Goal: Communication & Community: Connect with others

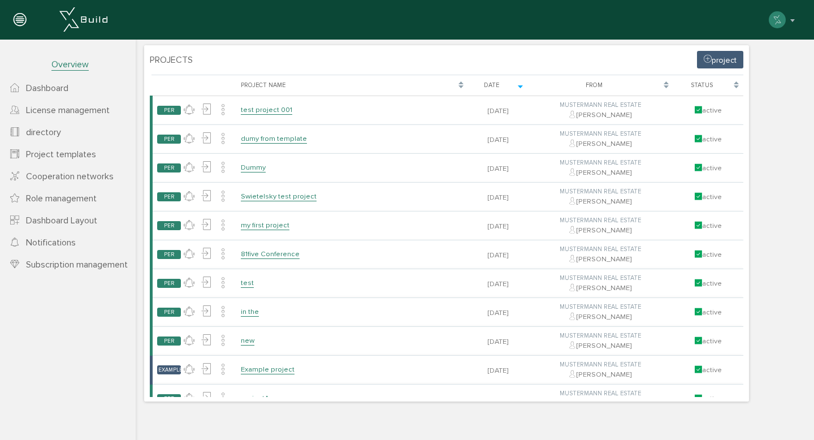
click at [493, 61] on section "Projects project [PERSON_NAME], bitte warten... Project name Date From status P…" at bounding box center [446, 223] width 605 height 356
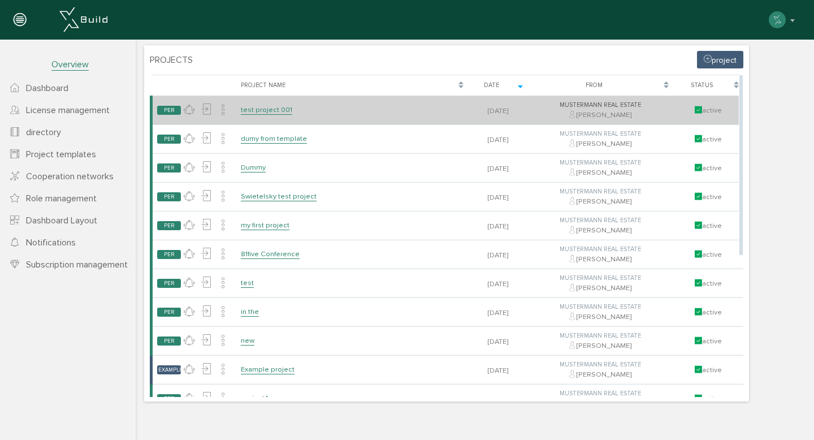
click at [281, 105] on font "test project 001" at bounding box center [266, 109] width 51 height 9
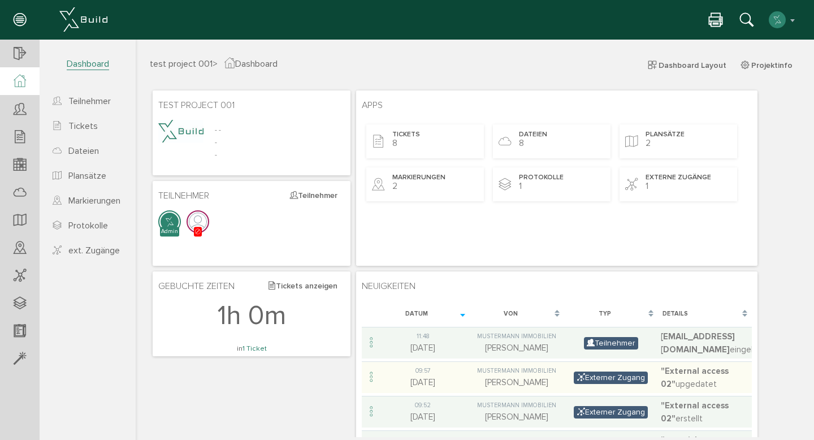
click at [21, 19] on icon at bounding box center [20, 20] width 12 height 16
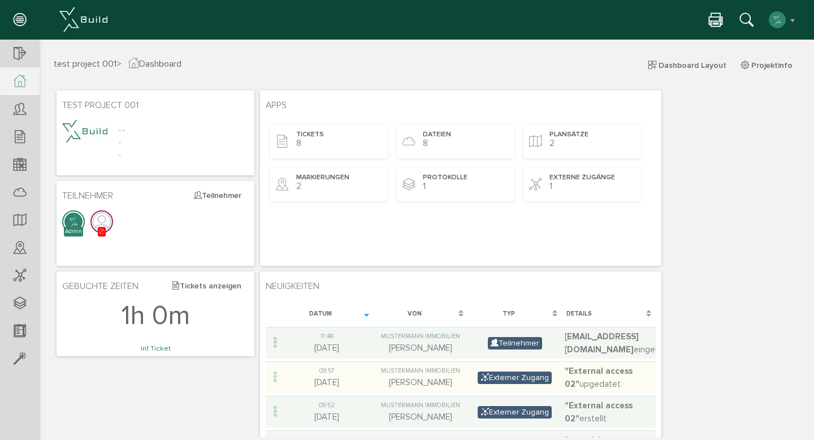
click at [72, 17] on img at bounding box center [83, 19] width 48 height 24
click at [114, 59] on span "test project 001 >" at bounding box center [88, 63] width 68 height 11
click at [148, 66] on span "Dashboard" at bounding box center [154, 63] width 53 height 11
click at [93, 66] on span "test project 001" at bounding box center [85, 63] width 63 height 11
click at [16, 53] on icon at bounding box center [20, 54] width 12 height 16
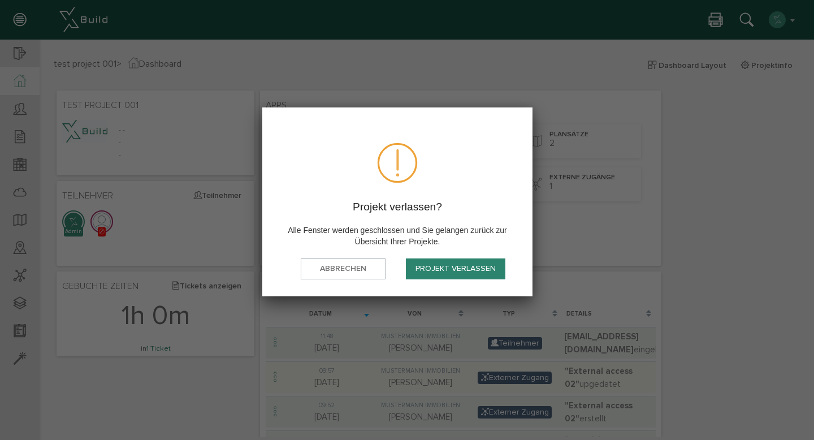
click at [442, 268] on button "Projekt verlassen" at bounding box center [456, 268] width 100 height 21
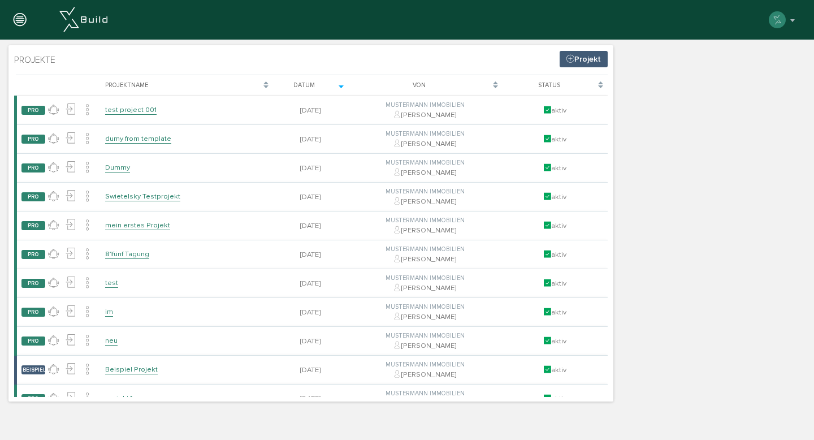
click at [22, 18] on icon at bounding box center [20, 20] width 12 height 16
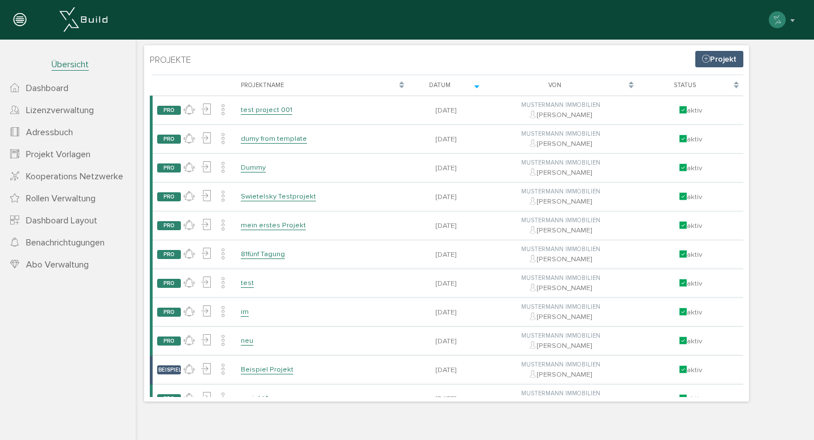
click at [22, 18] on icon at bounding box center [20, 20] width 12 height 16
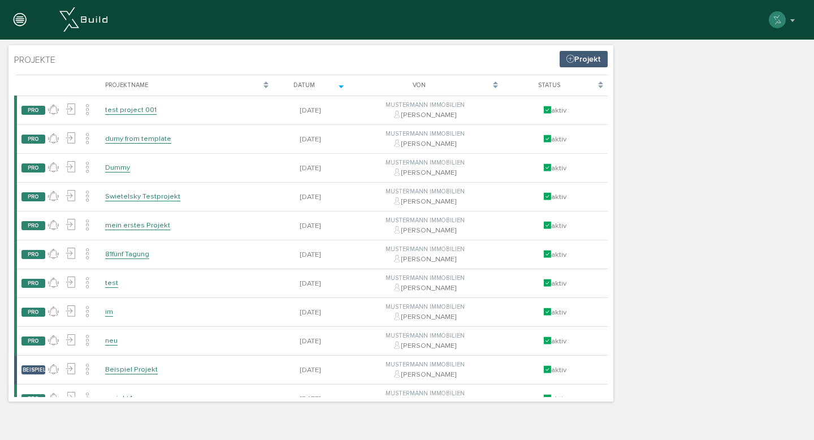
click at [22, 18] on icon at bounding box center [20, 20] width 12 height 16
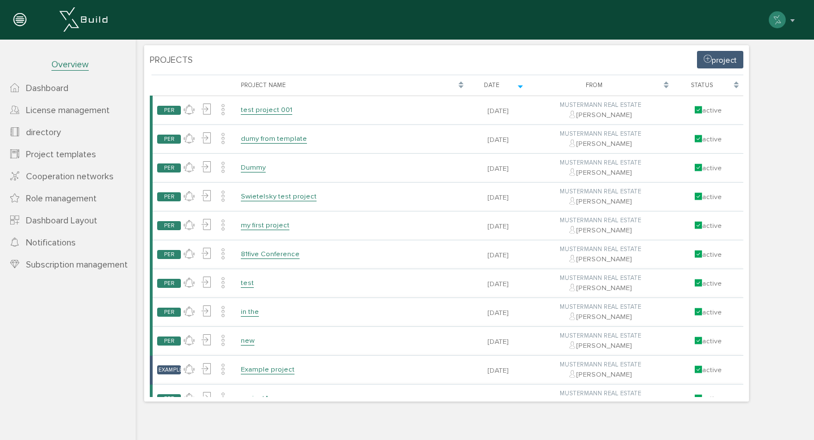
click at [317, 71] on section "Projects project Lade, bitte warten... Project name Date From status PER keine …" at bounding box center [446, 223] width 605 height 356
click at [507, 87] on div "Date" at bounding box center [492, 86] width 38 height 10
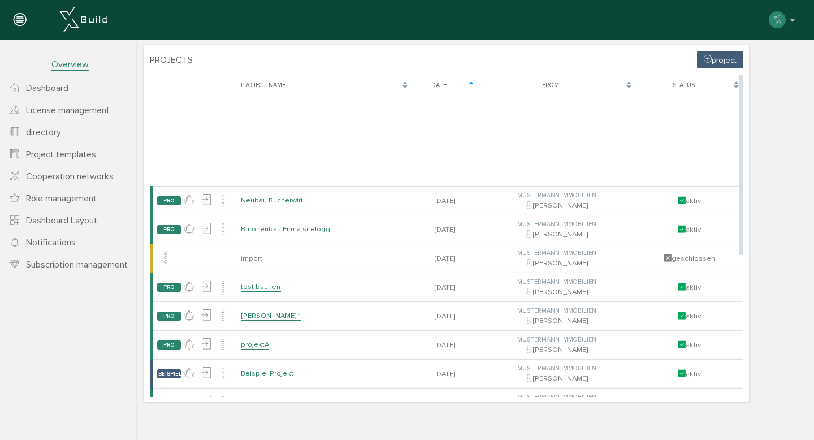
click at [469, 92] on div "Date" at bounding box center [445, 85] width 66 height 21
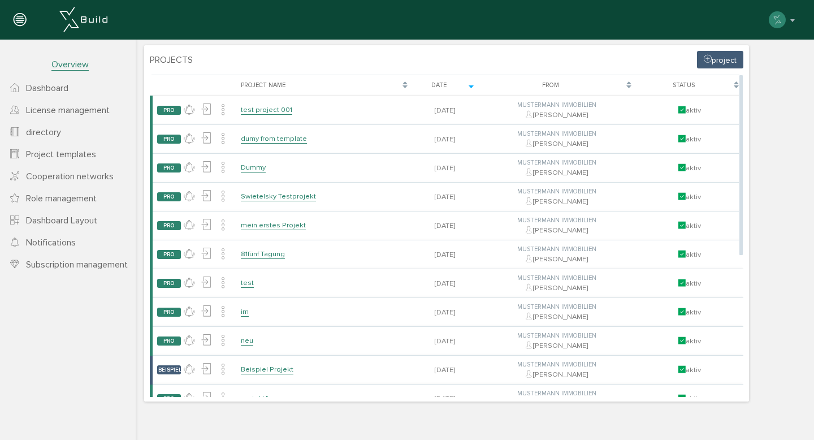
click at [469, 92] on div "Date" at bounding box center [445, 85] width 66 height 21
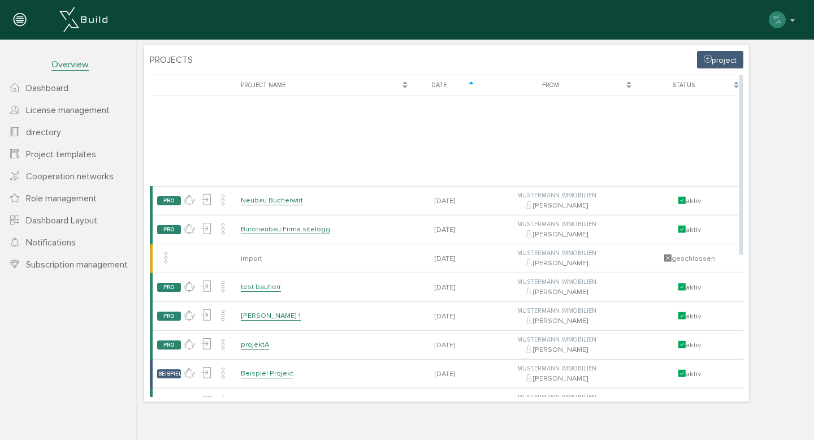
click at [469, 92] on div "Date" at bounding box center [445, 85] width 66 height 21
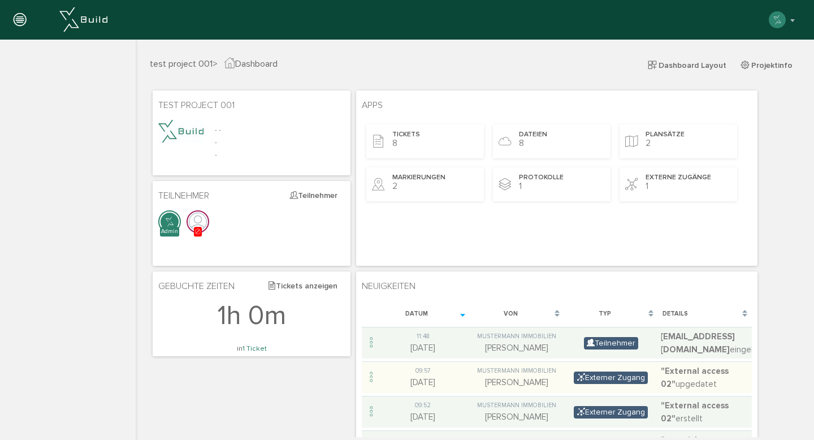
click at [22, 18] on icon at bounding box center [20, 20] width 12 height 16
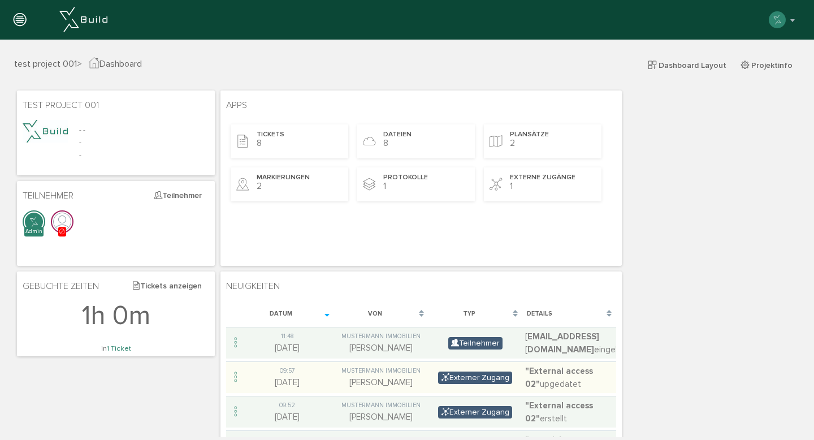
click at [22, 18] on icon at bounding box center [20, 20] width 12 height 16
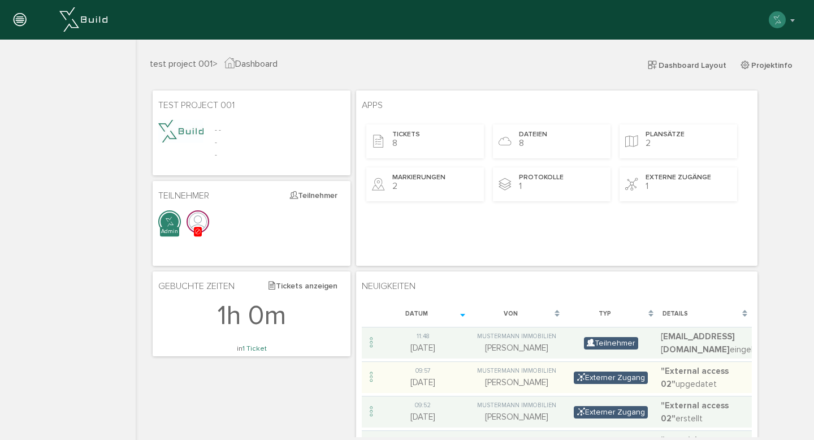
click at [202, 64] on span "test project 001" at bounding box center [181, 63] width 63 height 11
click at [17, 19] on icon at bounding box center [20, 20] width 12 height 16
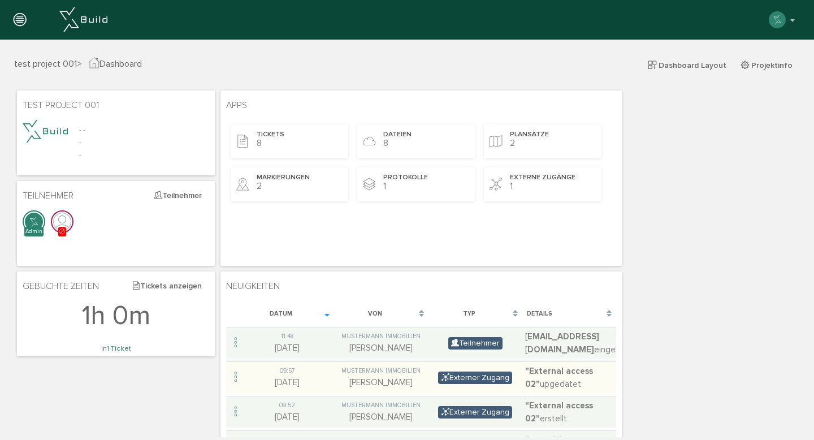
click at [17, 19] on icon at bounding box center [20, 20] width 12 height 16
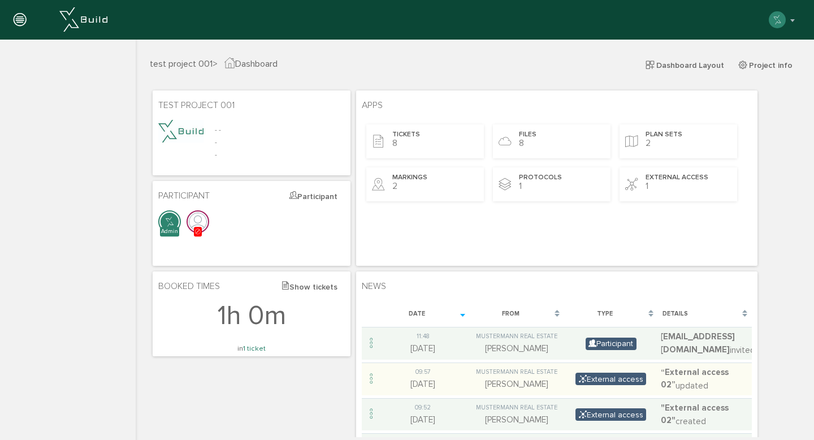
click at [359, 77] on div "test project 001 > Dashboard Dashboard Layout Project info" at bounding box center [474, 72] width 667 height 31
click at [179, 64] on font "test project 001" at bounding box center [181, 63] width 63 height 11
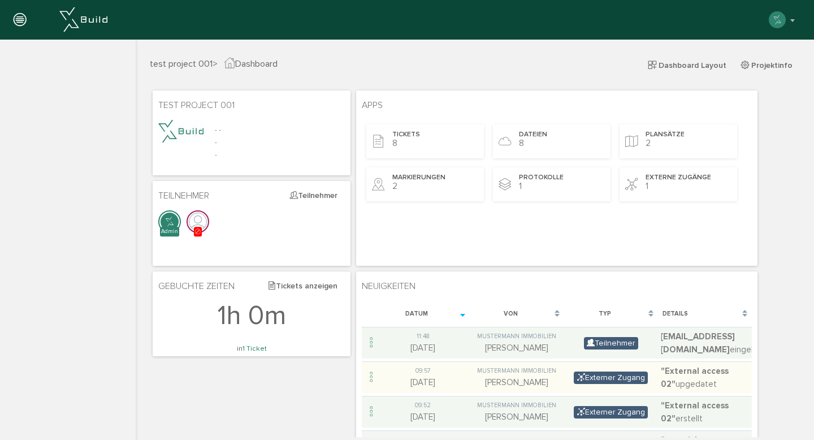
click at [21, 20] on icon at bounding box center [20, 20] width 12 height 16
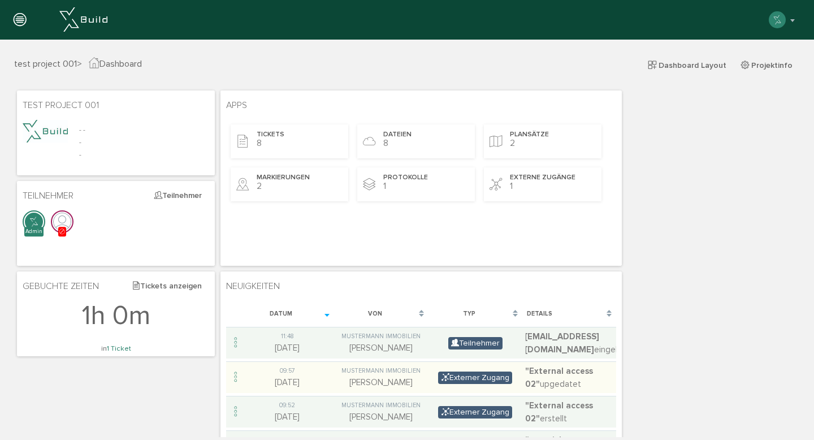
click at [21, 20] on icon at bounding box center [20, 20] width 12 height 16
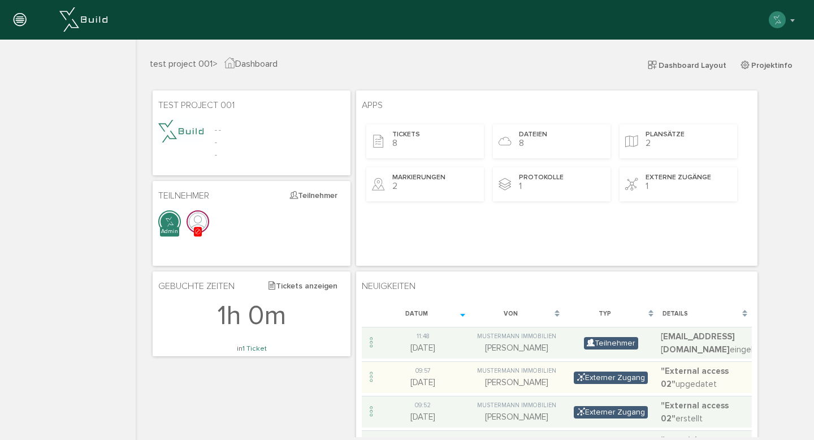
click at [21, 20] on icon at bounding box center [20, 20] width 12 height 16
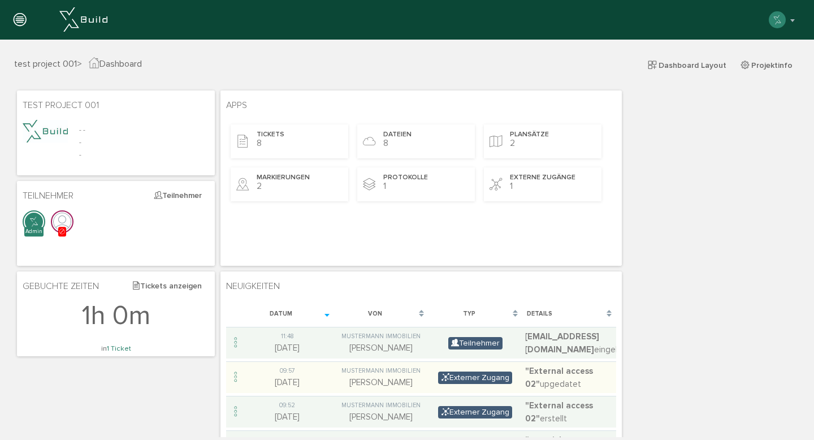
click at [21, 20] on icon at bounding box center [20, 20] width 12 height 16
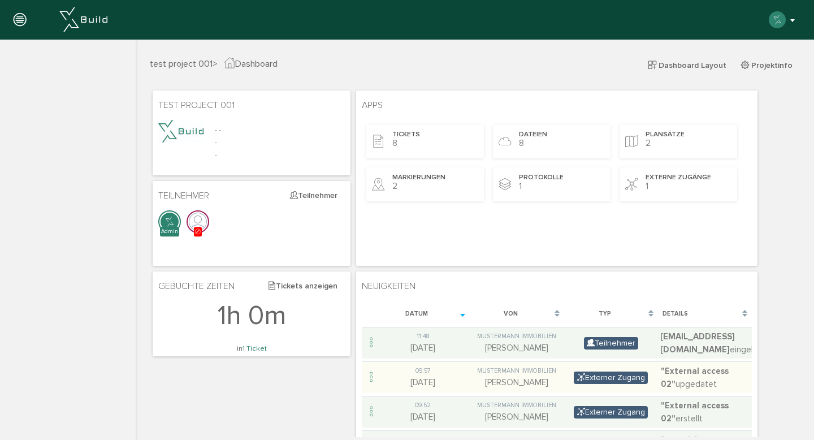
click at [784, 24] on img "button" at bounding box center [778, 20] width 18 height 18
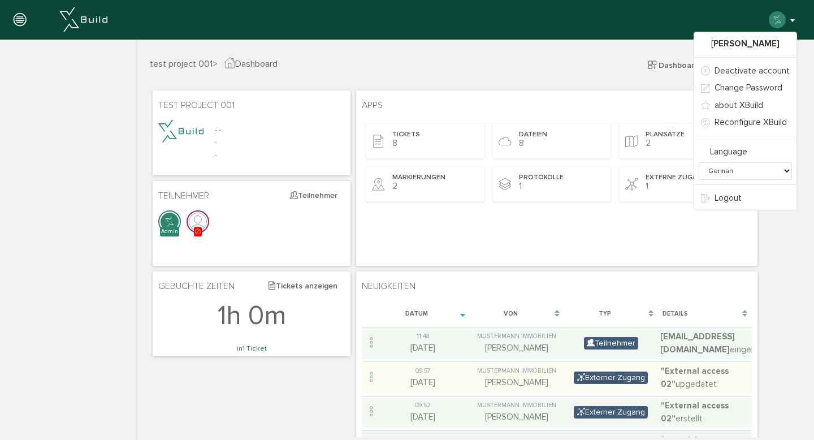
click at [784, 24] on img "button" at bounding box center [778, 20] width 18 height 18
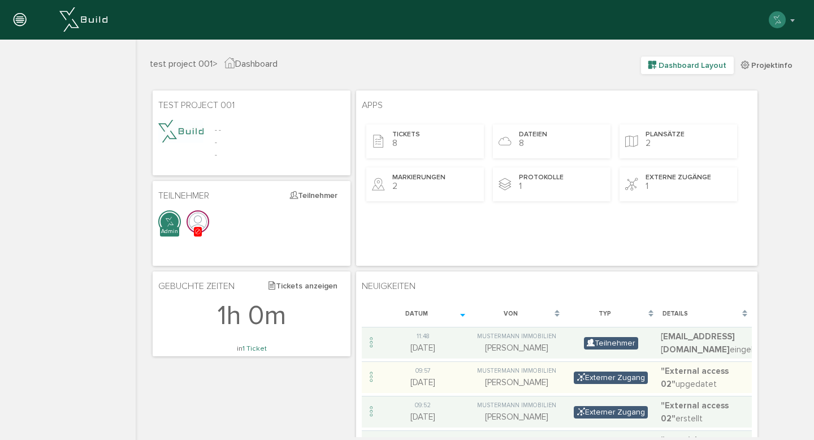
click at [689, 71] on button "Dashboard Layout" at bounding box center [687, 66] width 93 height 18
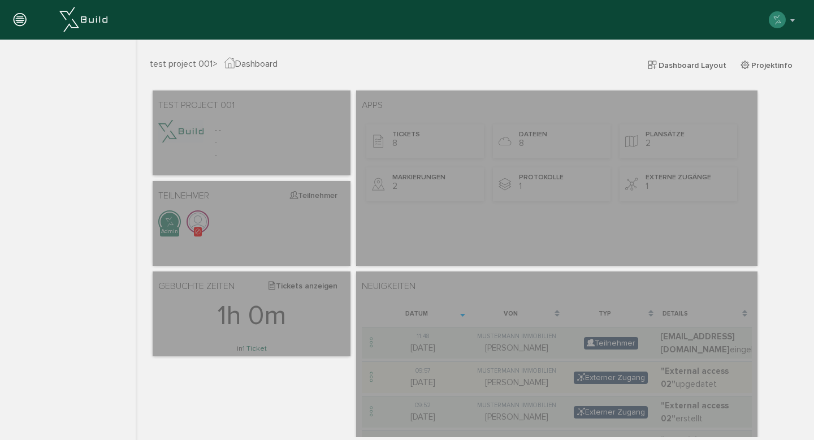
click at [619, 78] on div "test project 001 > Dashboard Dashboard Layout Projektinfo" at bounding box center [474, 72] width 667 height 31
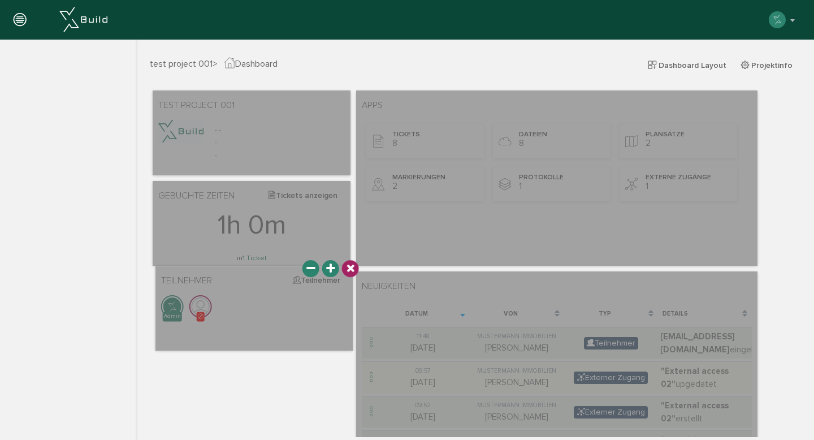
drag, startPoint x: 218, startPoint y: 233, endPoint x: 221, endPoint y: 318, distance: 85.4
click at [221, 318] on div at bounding box center [255, 308] width 198 height 85
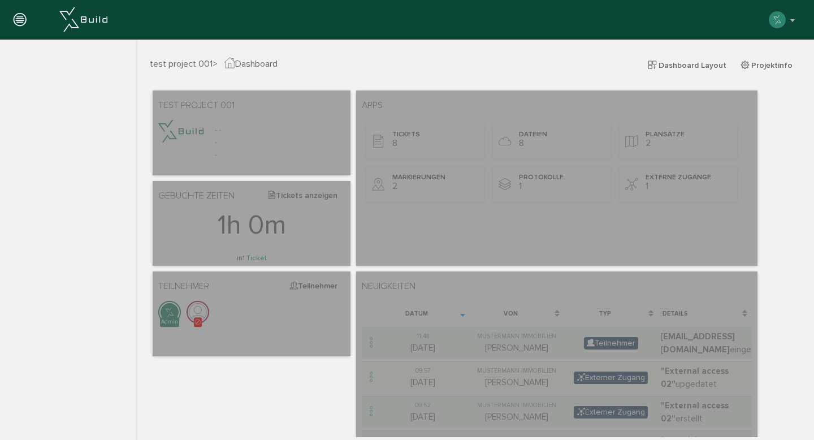
click at [433, 81] on div "test project 001 > Dashboard Dashboard Layout Projektinfo" at bounding box center [474, 72] width 667 height 31
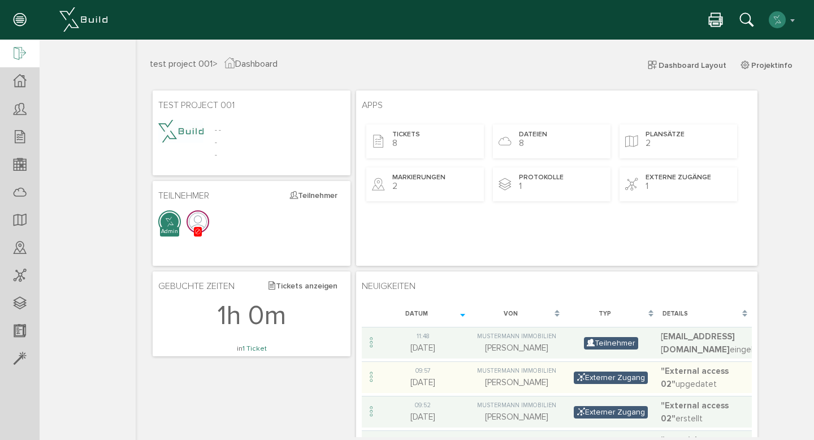
click at [20, 51] on icon at bounding box center [20, 54] width 12 height 16
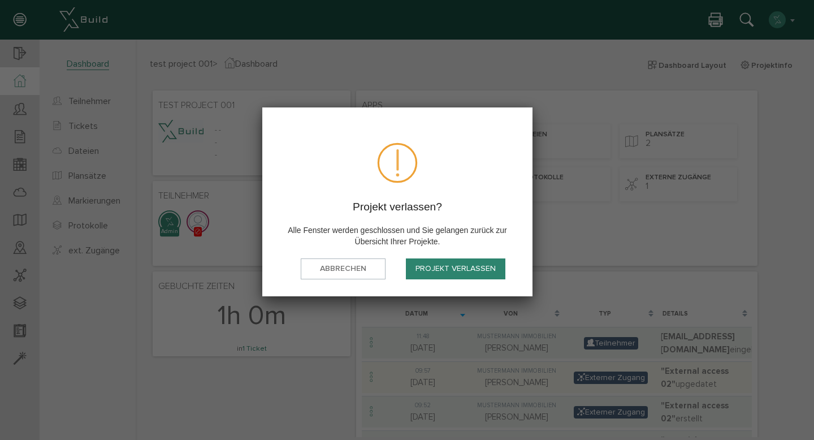
click at [455, 266] on button "Projekt verlassen" at bounding box center [456, 268] width 100 height 21
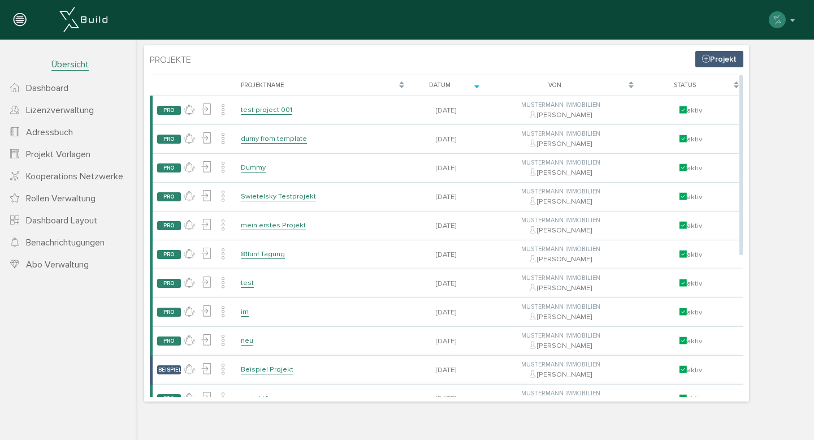
click at [459, 81] on div "Datum" at bounding box center [440, 86] width 54 height 10
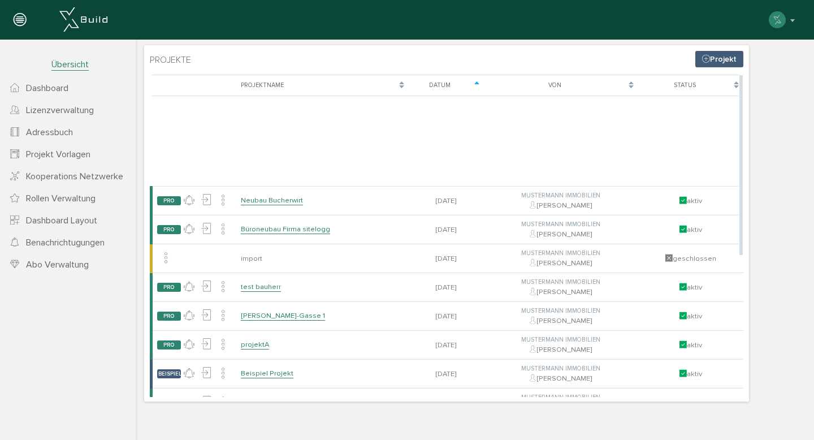
click at [442, 85] on div "Datum" at bounding box center [440, 86] width 54 height 10
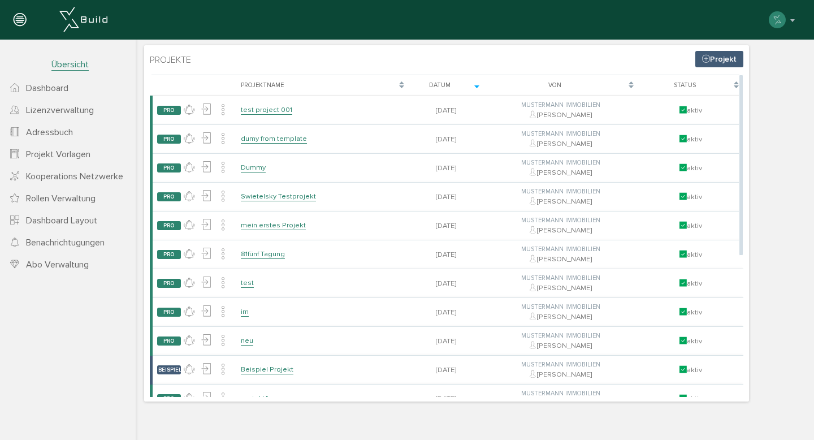
click at [442, 85] on div "Datum" at bounding box center [440, 86] width 54 height 10
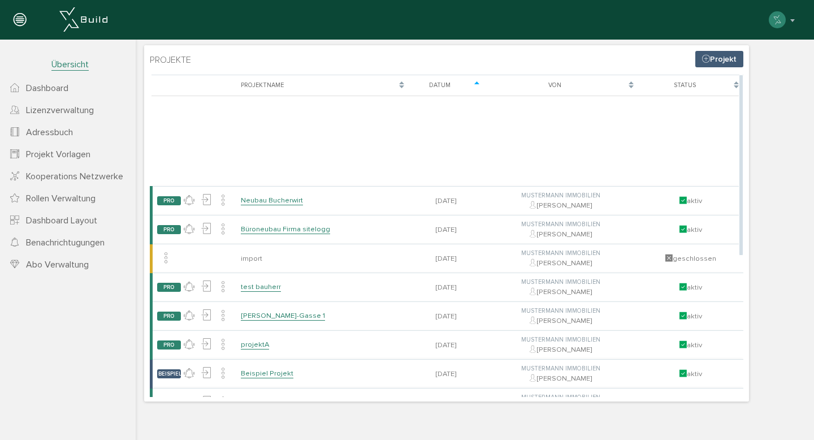
click at [441, 84] on div "Datum" at bounding box center [440, 86] width 54 height 10
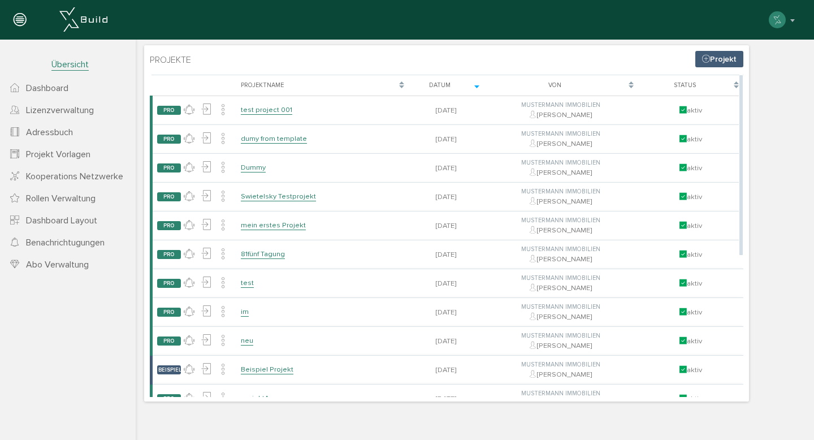
click at [441, 84] on div "Datum" at bounding box center [440, 86] width 54 height 10
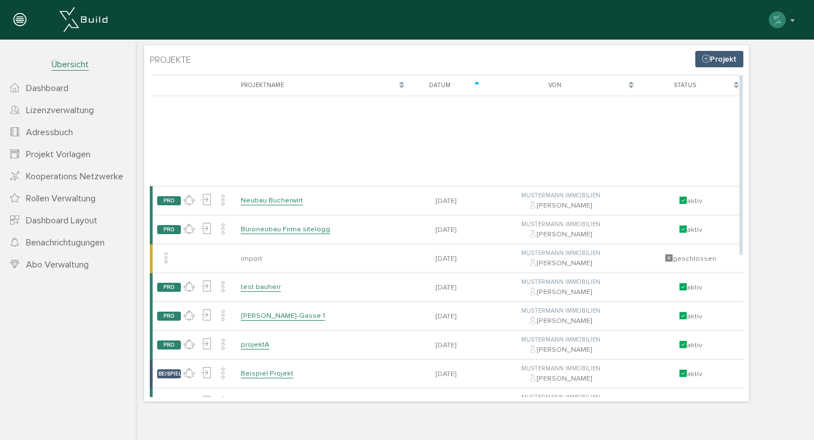
click at [441, 84] on div "Datum" at bounding box center [440, 86] width 54 height 10
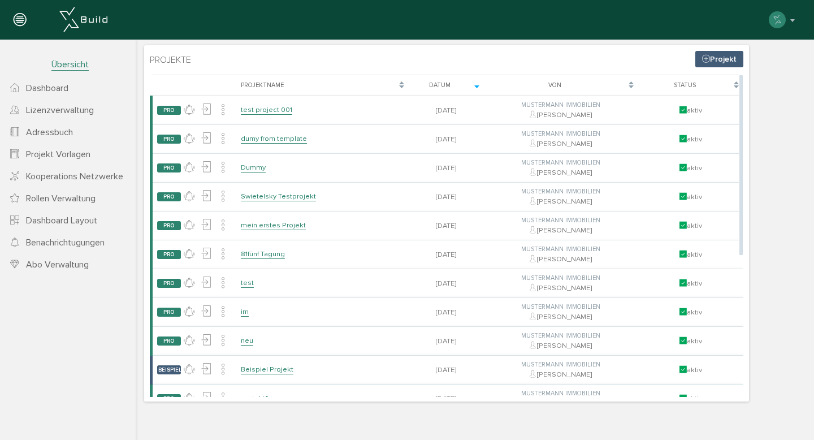
click at [441, 84] on div "Datum" at bounding box center [440, 86] width 54 height 10
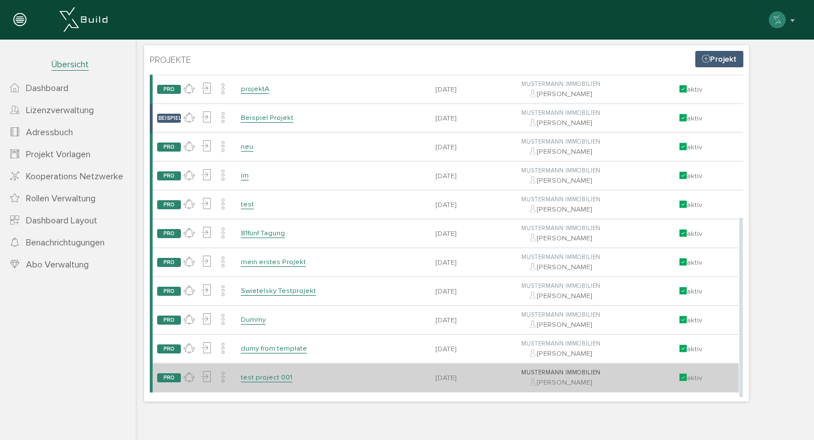
click at [270, 378] on link "test project 001" at bounding box center [266, 378] width 51 height 10
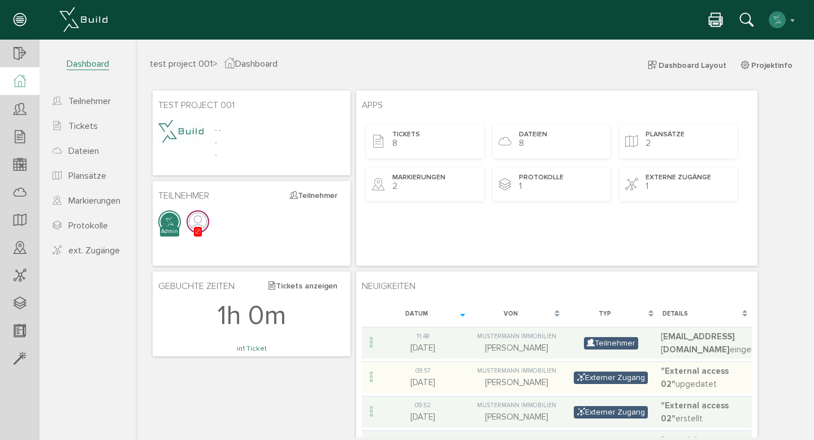
scroll to position [12, 0]
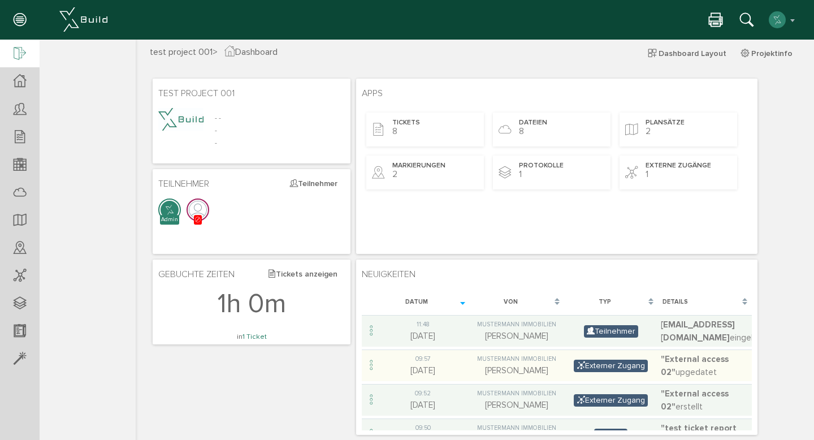
click at [29, 57] on div at bounding box center [20, 54] width 40 height 29
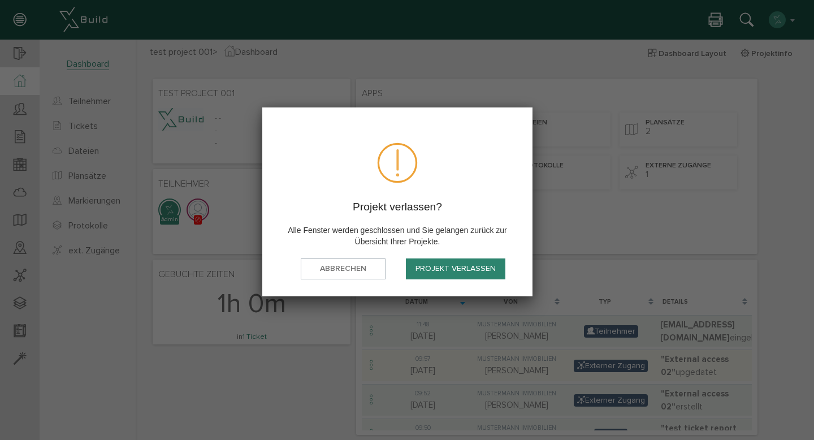
click at [438, 270] on button "Projekt verlassen" at bounding box center [456, 268] width 100 height 21
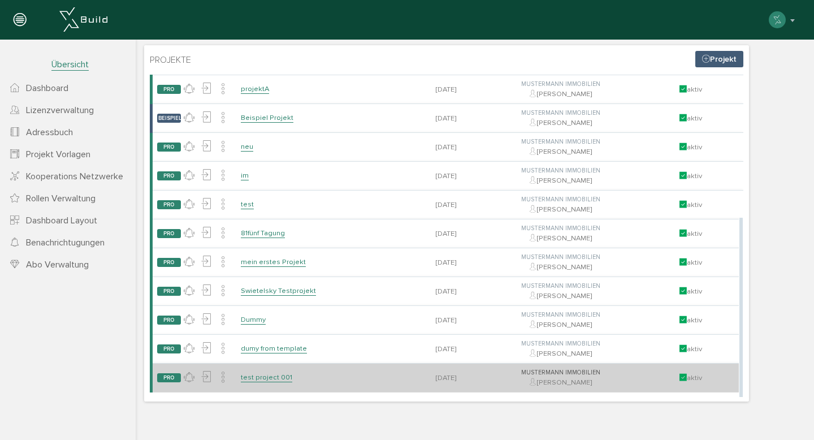
click at [270, 381] on link "test project 001" at bounding box center [266, 378] width 51 height 10
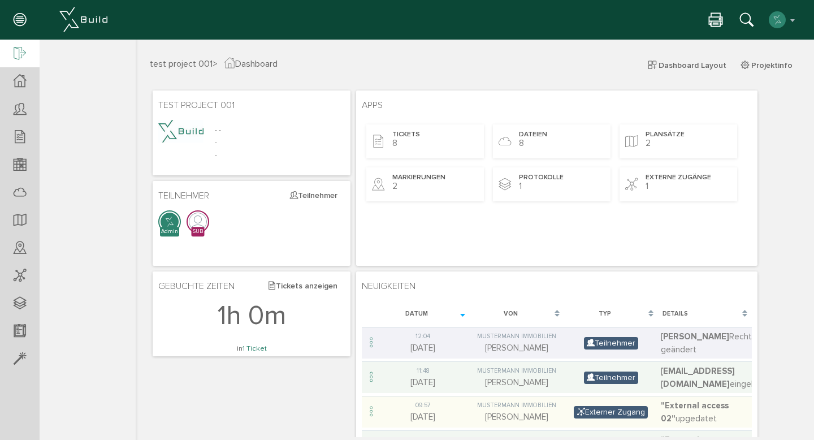
click at [15, 44] on div at bounding box center [20, 54] width 40 height 29
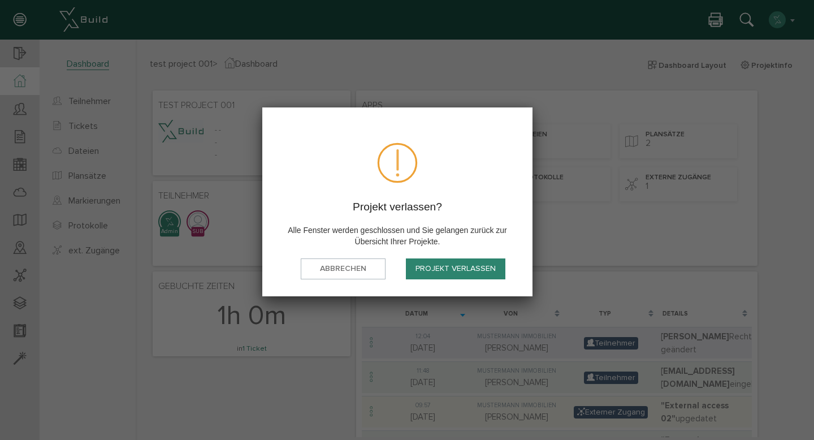
click at [467, 274] on button "Projekt verlassen" at bounding box center [456, 268] width 100 height 21
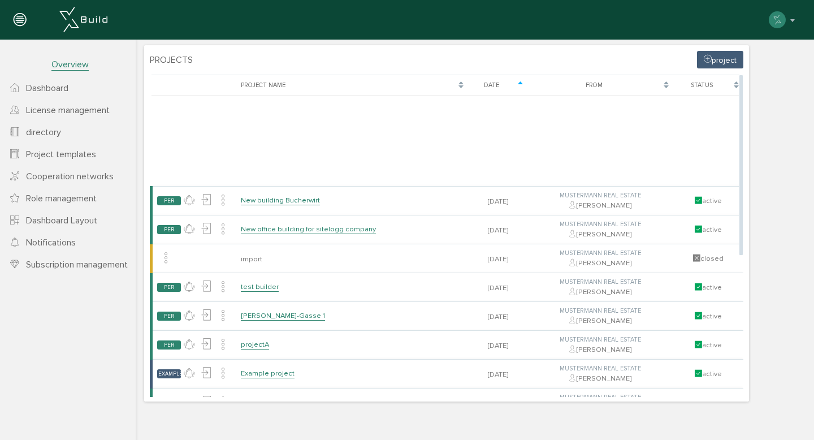
click at [421, 112] on td at bounding box center [352, 141] width 232 height 90
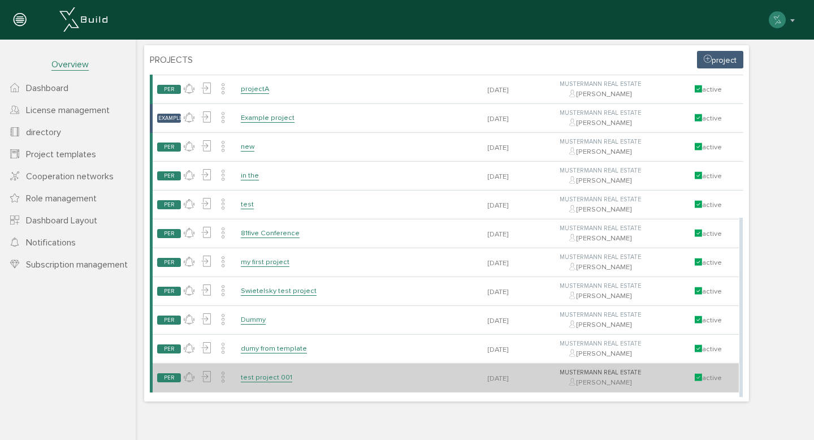
click at [264, 382] on font "test project 001" at bounding box center [266, 377] width 51 height 9
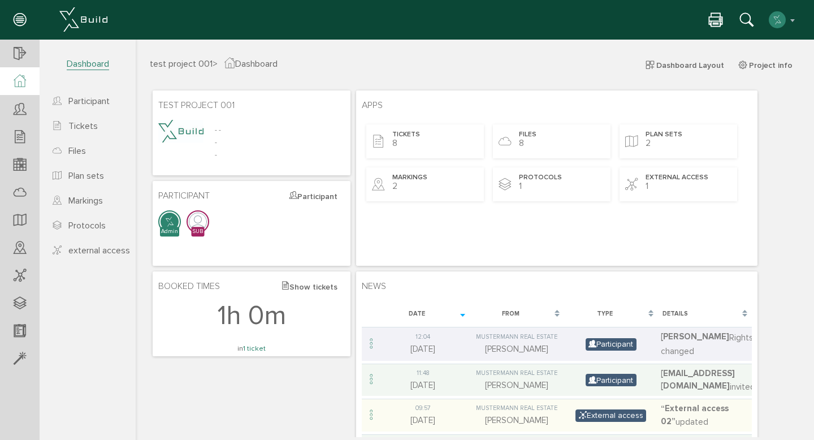
click at [214, 73] on div "test project 001 > Dashboard Dashboard Layout Project info" at bounding box center [474, 72] width 667 height 31
click at [20, 74] on div at bounding box center [20, 81] width 40 height 28
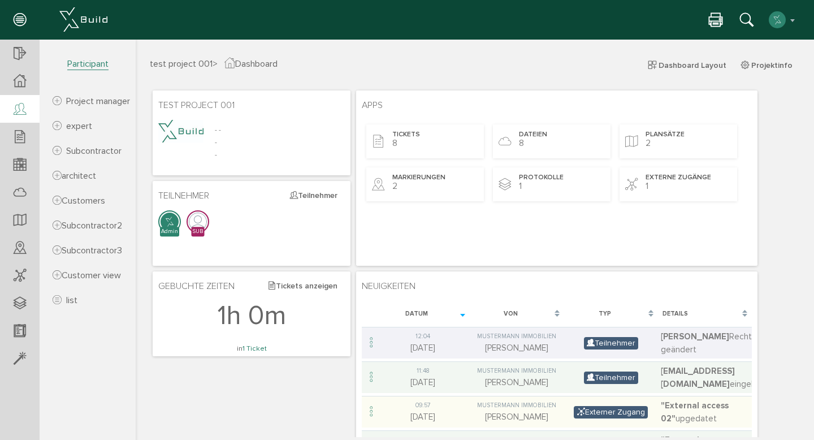
click at [22, 110] on icon at bounding box center [20, 110] width 12 height 16
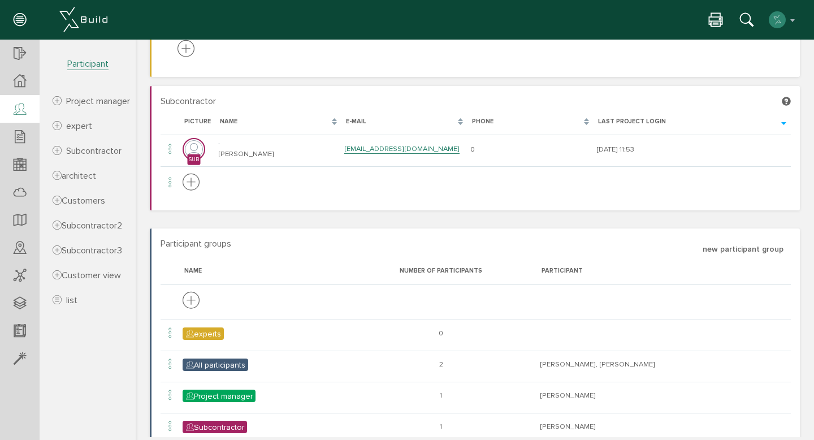
scroll to position [205, 0]
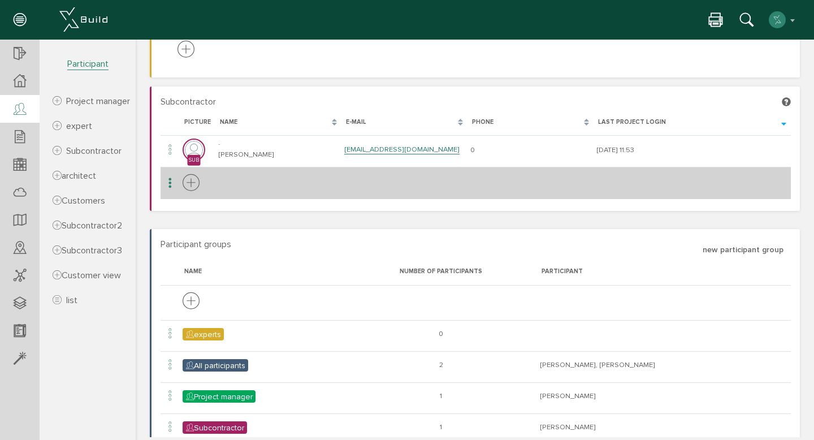
click at [193, 184] on icon at bounding box center [191, 183] width 17 height 21
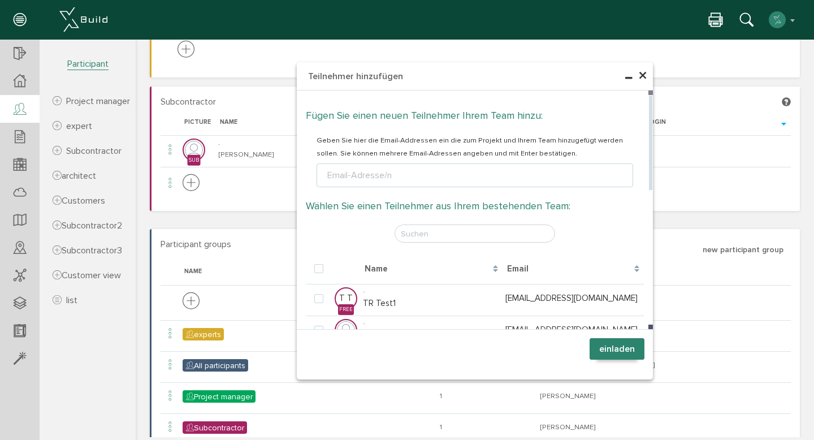
click at [406, 178] on ul "Email-Adresse/n" at bounding box center [475, 175] width 317 height 24
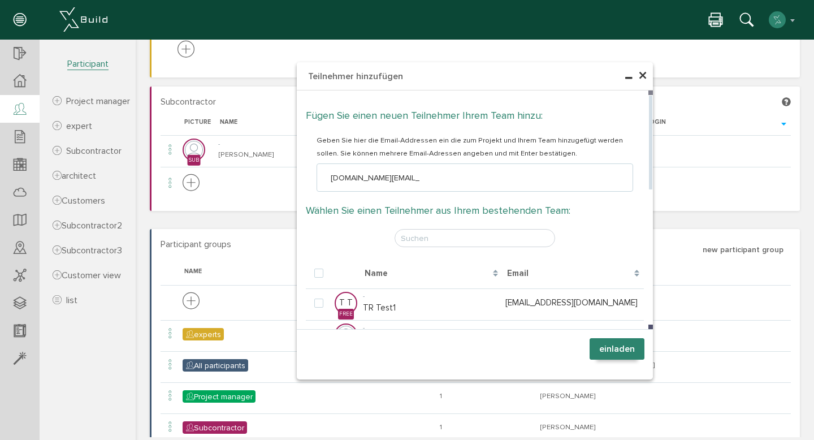
type input "[DOMAIN_NAME][EMAIL_ADDRESS][DOMAIN_NAME]"
type textarea "[DOMAIN_NAME][EMAIL_ADDRESS][DOMAIN_NAME]"
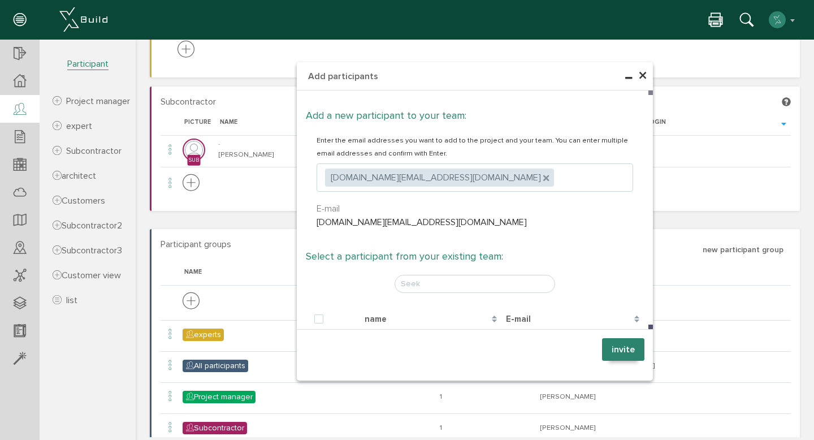
click at [614, 350] on font "invite" at bounding box center [623, 349] width 23 height 11
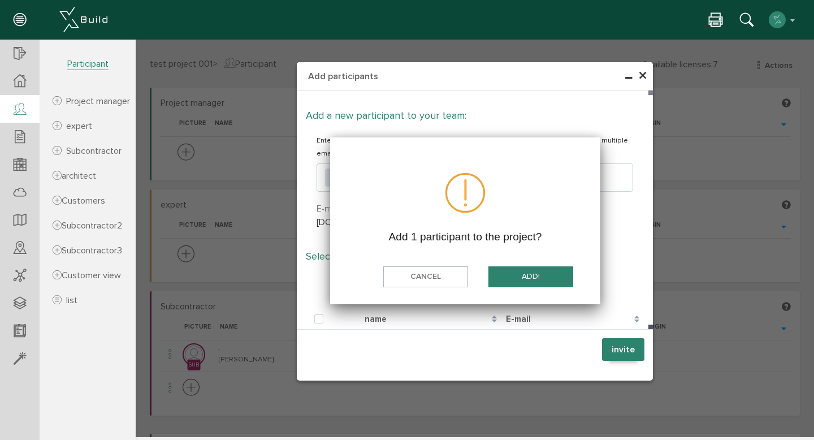
click at [522, 274] on font "add!" at bounding box center [531, 276] width 18 height 10
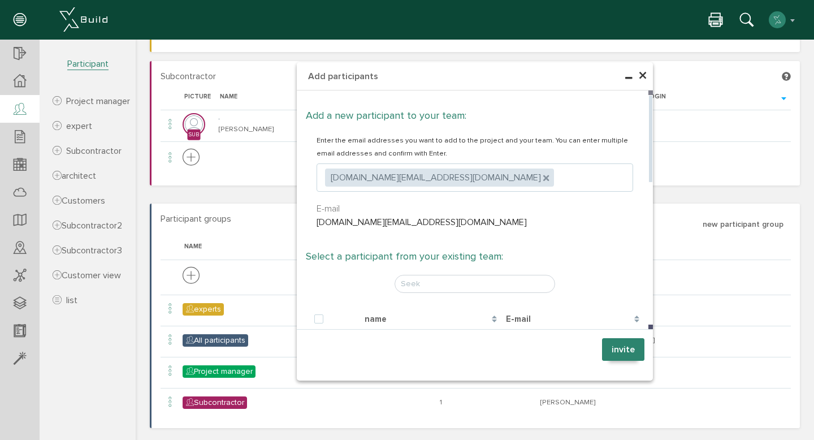
scroll to position [222, 0]
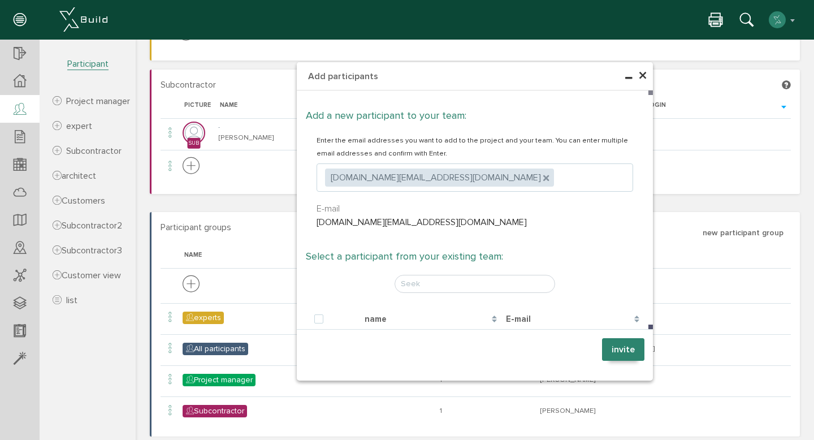
click at [624, 353] on font "invite" at bounding box center [623, 349] width 23 height 11
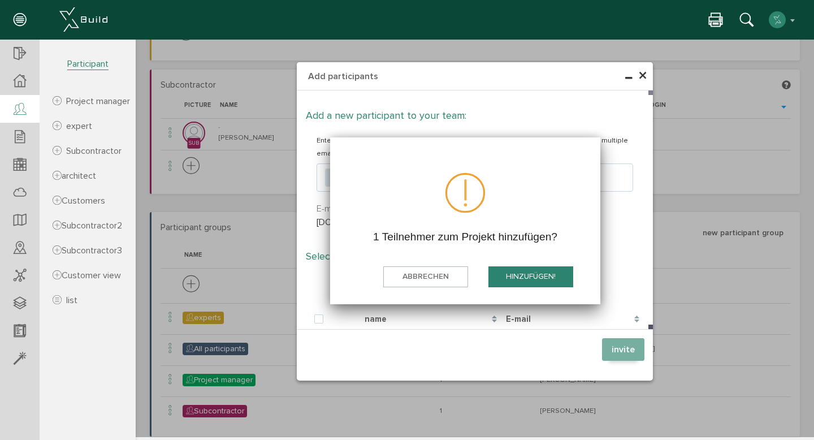
scroll to position [0, 0]
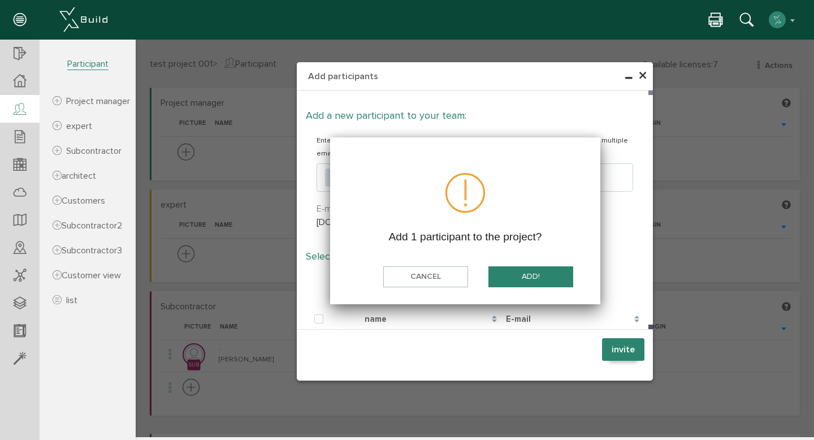
click at [514, 282] on button "add!" at bounding box center [531, 276] width 85 height 21
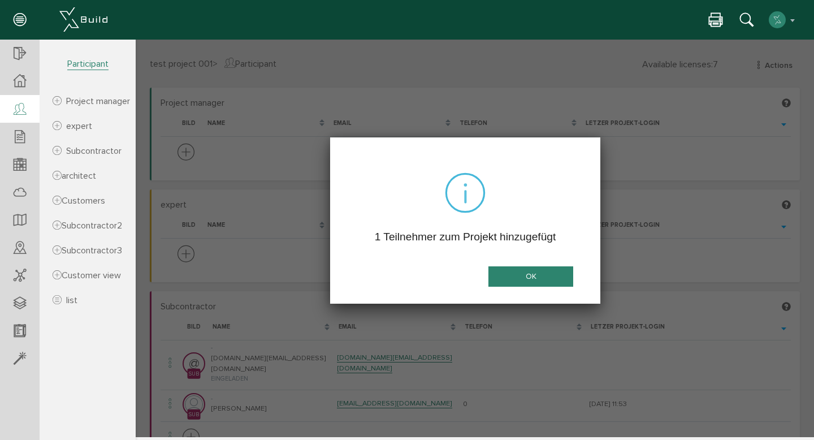
click at [514, 282] on button "OK" at bounding box center [531, 276] width 85 height 21
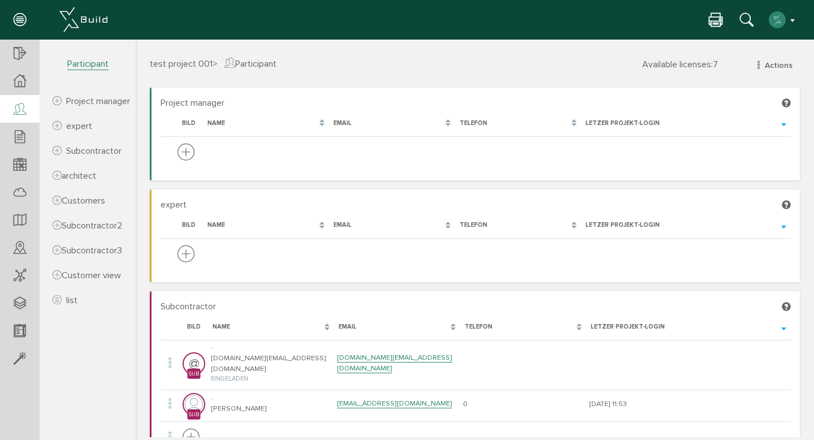
click at [779, 21] on img "button" at bounding box center [778, 20] width 18 height 18
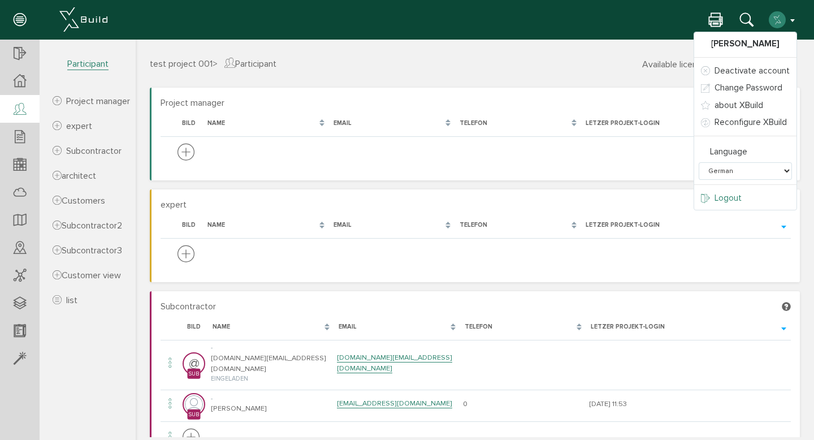
click at [750, 196] on link "Logout" at bounding box center [745, 198] width 102 height 18
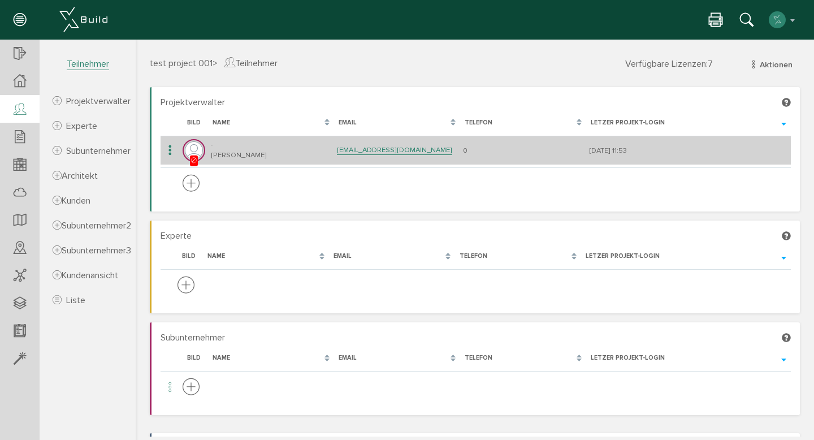
click at [204, 150] on div at bounding box center [204, 150] width 0 height 0
click at [173, 153] on icon at bounding box center [170, 150] width 14 height 15
click at [286, 153] on td "- Yousha Farokey" at bounding box center [271, 150] width 126 height 29
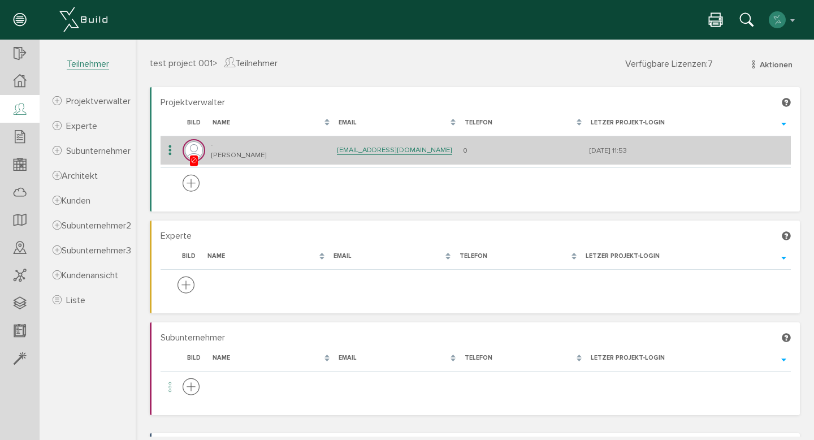
click at [171, 147] on icon at bounding box center [170, 150] width 14 height 15
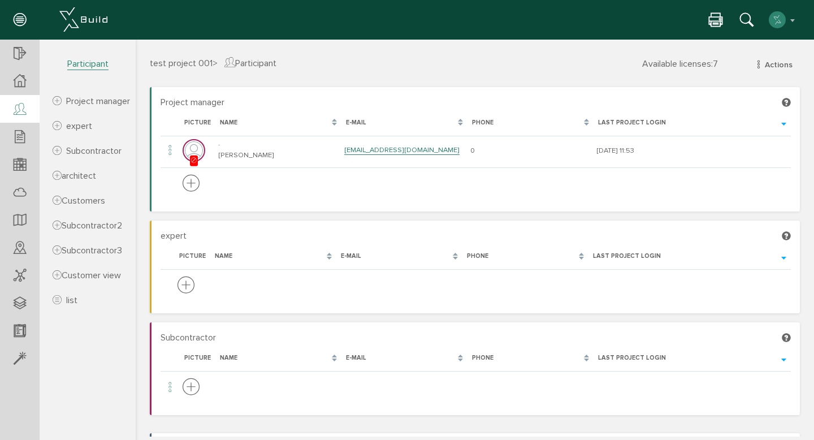
click at [369, 90] on section "Project manager Lade, bitte warten... Picture name E-mail phone Last project lo…" at bounding box center [475, 149] width 650 height 124
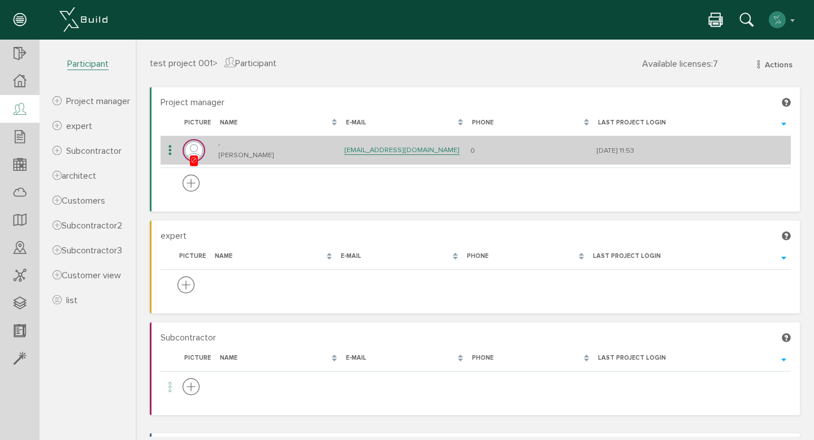
click at [171, 152] on icon at bounding box center [170, 150] width 14 height 15
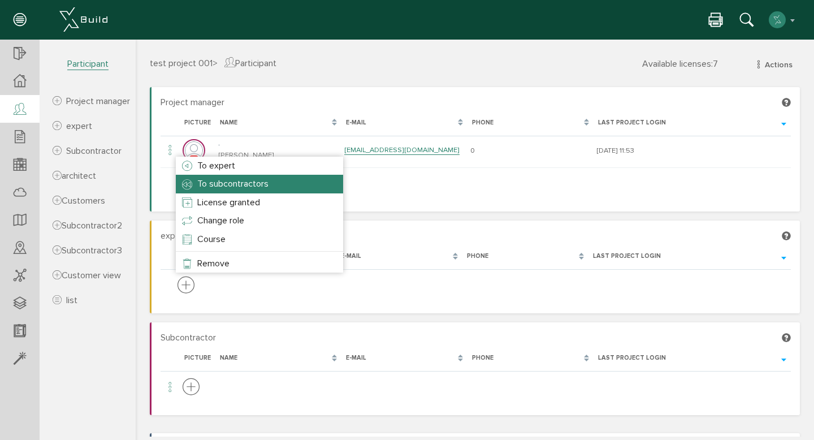
click at [269, 183] on li "To subcontractors" at bounding box center [259, 184] width 167 height 18
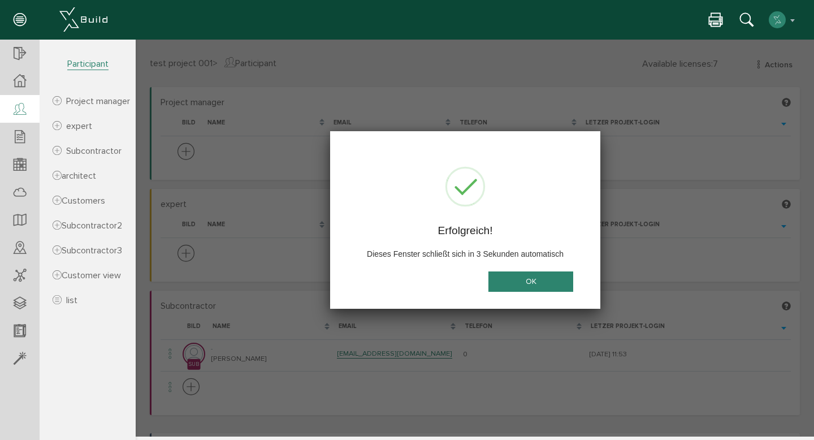
click at [508, 284] on button "OK" at bounding box center [531, 281] width 85 height 21
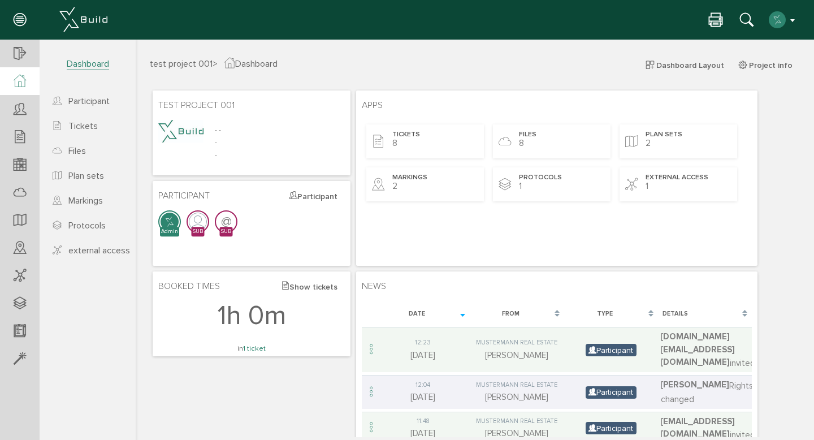
click at [783, 21] on img "button" at bounding box center [778, 20] width 18 height 18
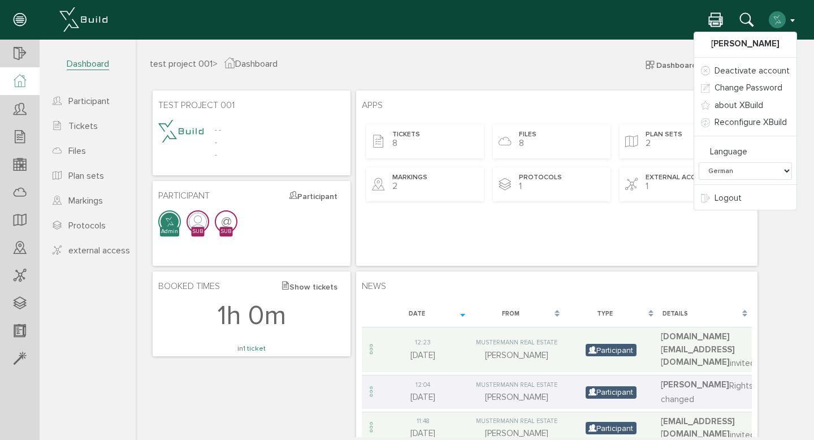
click at [584, 62] on h3 "test project 001 > Dashboard Dashboard Layout Project info" at bounding box center [475, 63] width 650 height 13
click at [512, 76] on div "test project 001 > Dashboard Dashboard Layout Project info" at bounding box center [474, 72] width 667 height 31
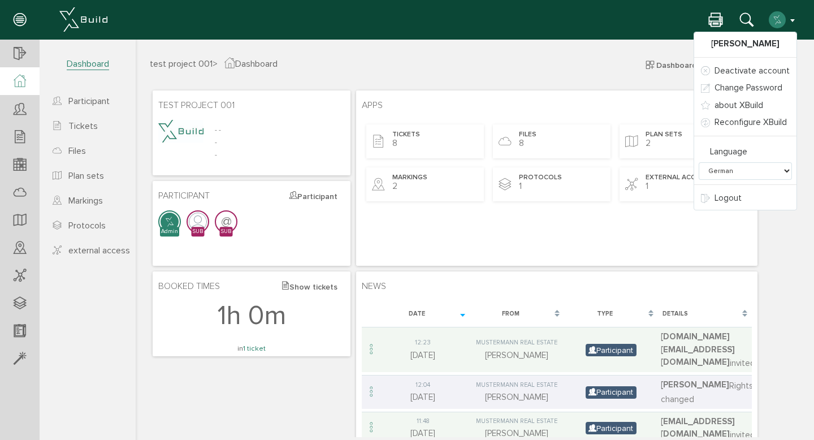
click at [275, 390] on div "test project 001 - - - - Apps Tickets 8 Files 8 Plan sets 2 Markings 2 Protocol…" at bounding box center [475, 269] width 650 height 362
click at [658, 79] on div "test project 001 > Dashboard Dashboard Layout Project info" at bounding box center [474, 72] width 667 height 31
click at [791, 23] on button "button" at bounding box center [783, 19] width 29 height 17
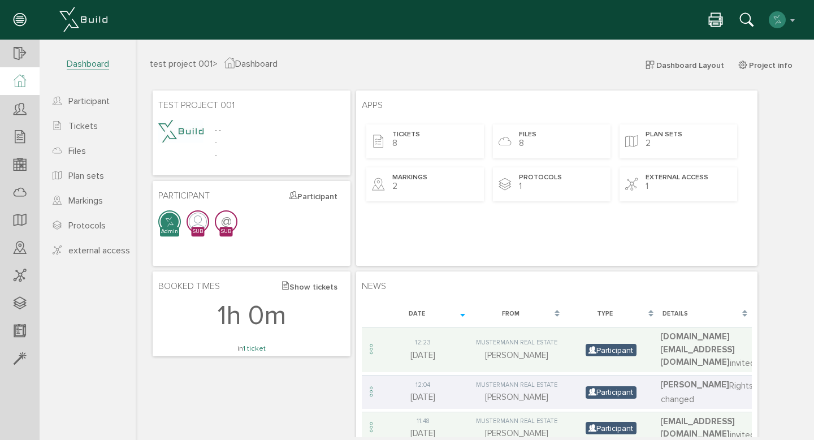
click at [224, 222] on font "@" at bounding box center [226, 221] width 11 height 16
click at [196, 225] on img at bounding box center [198, 222] width 20 height 20
click at [232, 222] on div at bounding box center [232, 222] width 0 height 0
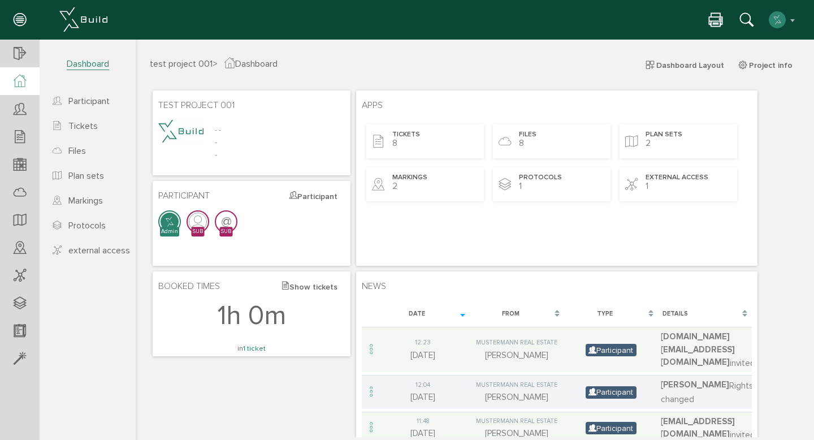
click at [180, 222] on div at bounding box center [180, 222] width 0 height 0
click at [181, 248] on div "@" at bounding box center [251, 230] width 187 height 40
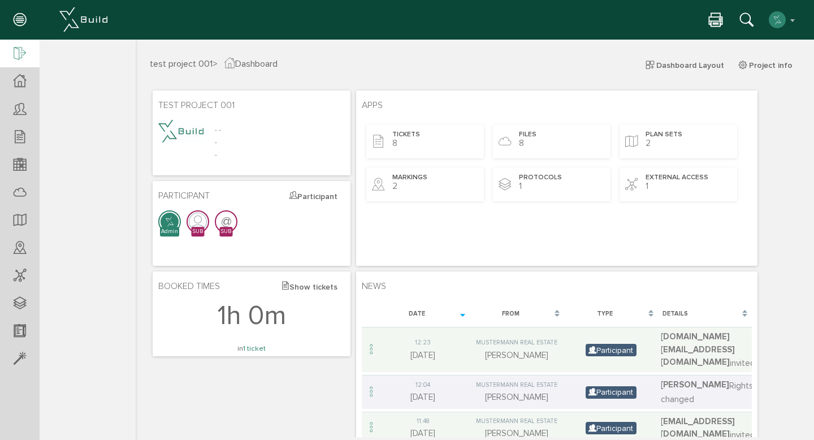
click at [25, 59] on icon at bounding box center [20, 54] width 12 height 16
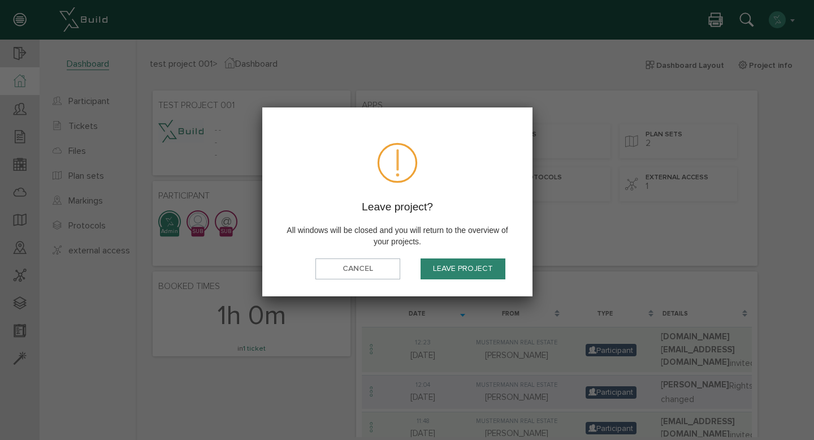
click at [437, 262] on button "Leave project" at bounding box center [463, 268] width 85 height 21
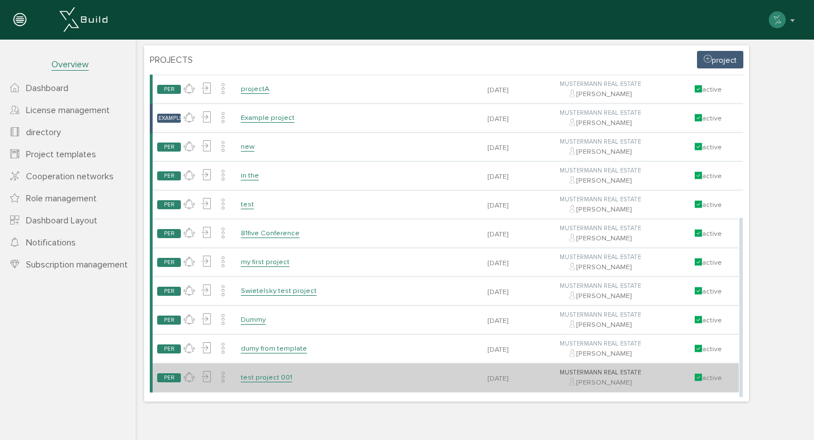
click at [269, 381] on font "test project 001" at bounding box center [266, 377] width 51 height 9
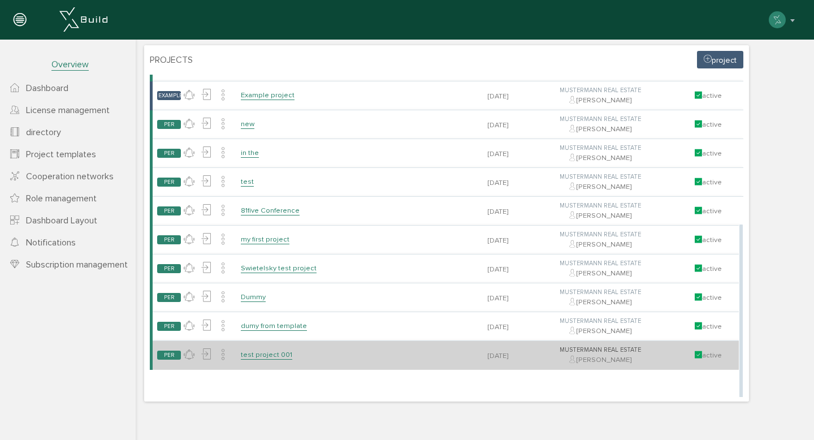
click at [273, 356] on font "test project 001" at bounding box center [266, 354] width 51 height 9
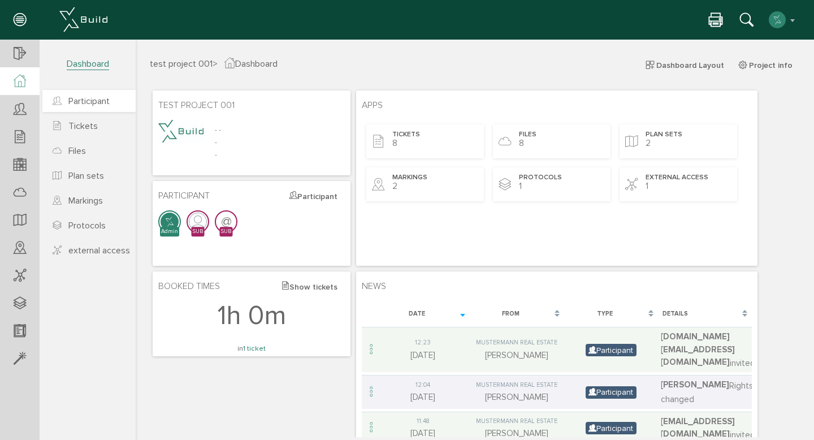
click at [101, 105] on font "Participant" at bounding box center [88, 101] width 41 height 11
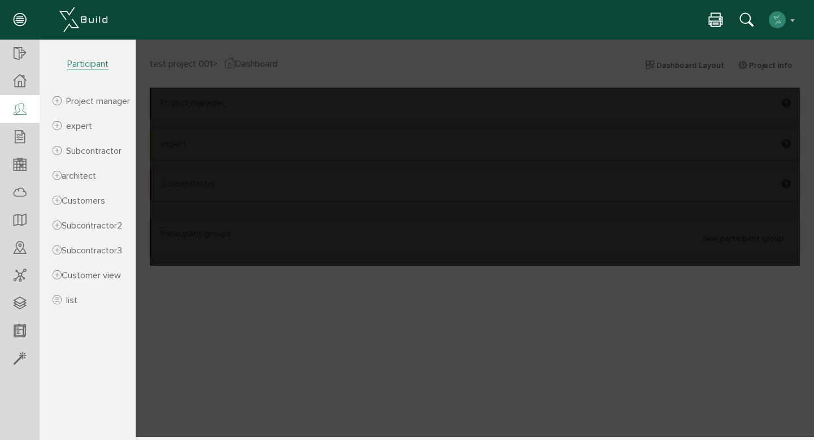
click at [101, 105] on link "Project manager" at bounding box center [88, 101] width 93 height 22
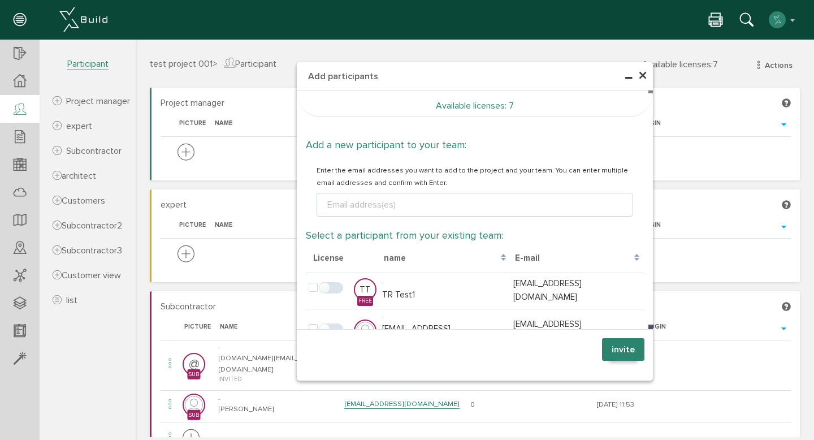
click at [640, 76] on font "×" at bounding box center [642, 76] width 9 height 22
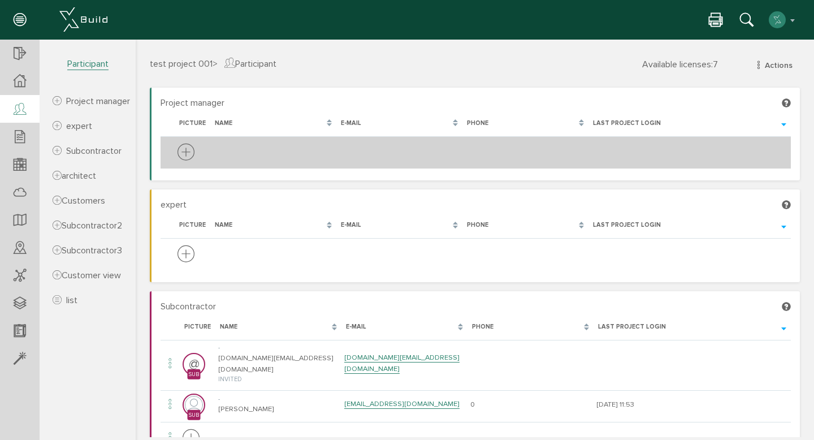
click at [183, 154] on icon at bounding box center [186, 153] width 17 height 21
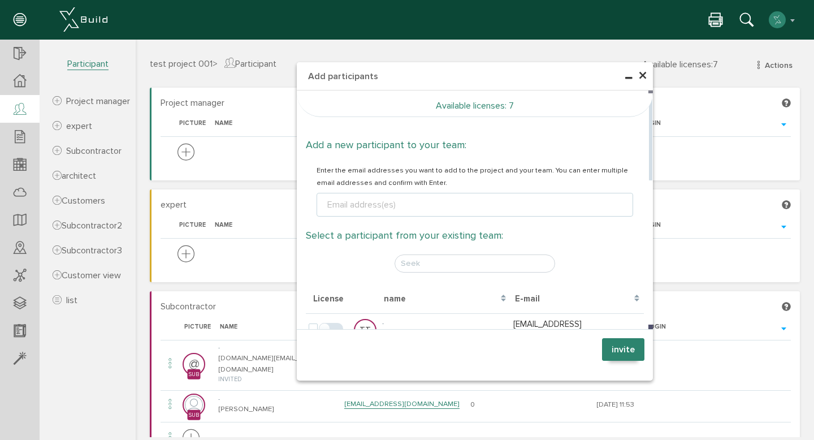
click at [418, 211] on ul "Email address(es)" at bounding box center [475, 205] width 317 height 24
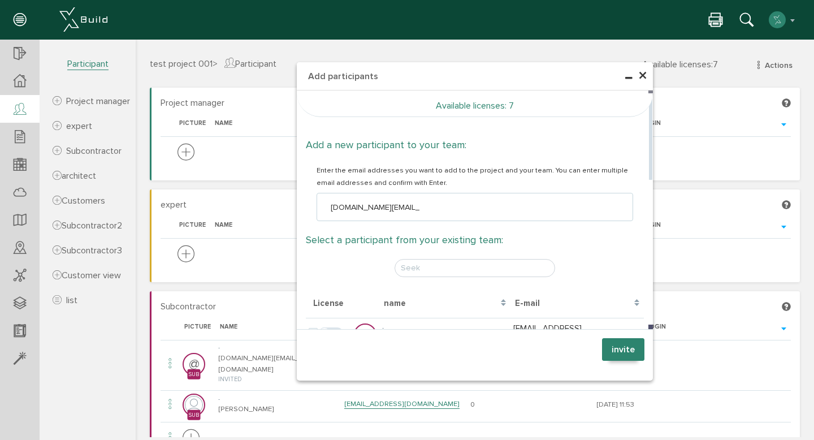
type input "[DOMAIN_NAME][EMAIL_ADDRESS][DOMAIN_NAME]"
click at [567, 40] on body "erweiterte Suche Datum durchsuchen Deadline durchsuchen Vorgängerversionen durc…" at bounding box center [475, 40] width 679 height 0
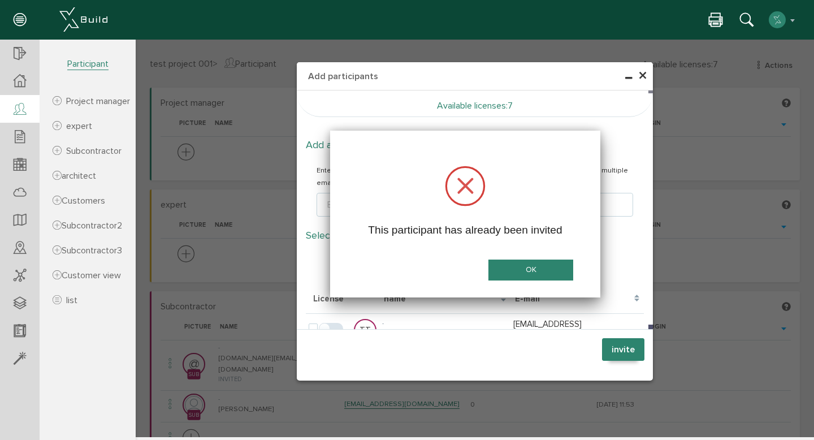
click at [526, 266] on font "OK" at bounding box center [531, 270] width 11 height 10
click at [526, 267] on font "OK" at bounding box center [531, 270] width 11 height 10
click at [471, 180] on div at bounding box center [466, 186] width 40 height 40
click at [546, 274] on button "OK" at bounding box center [531, 270] width 85 height 21
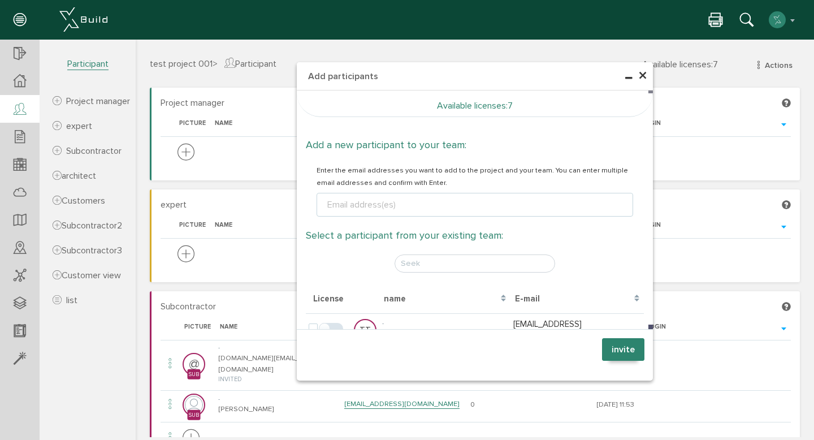
click at [641, 73] on font "×" at bounding box center [642, 76] width 9 height 22
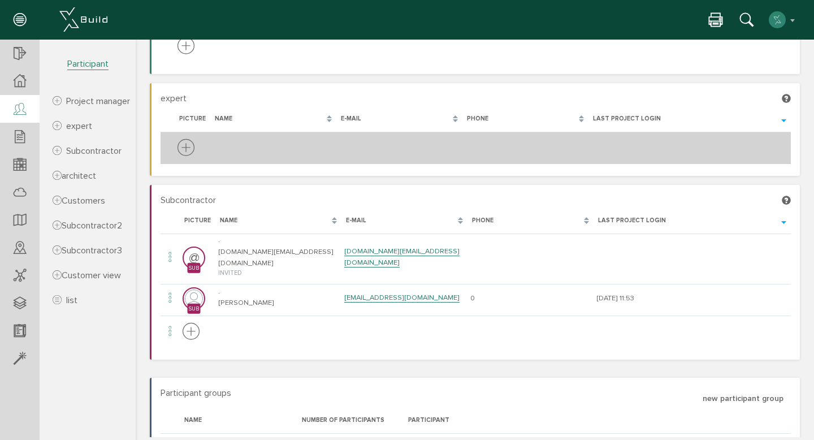
scroll to position [107, 0]
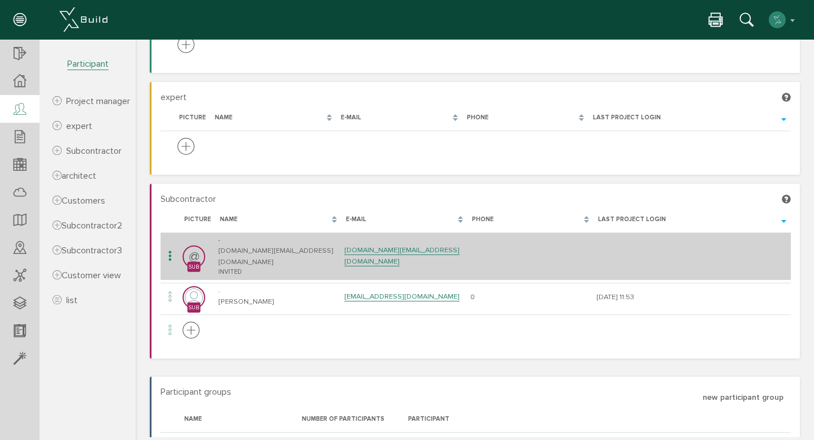
click at [172, 252] on icon at bounding box center [170, 256] width 14 height 15
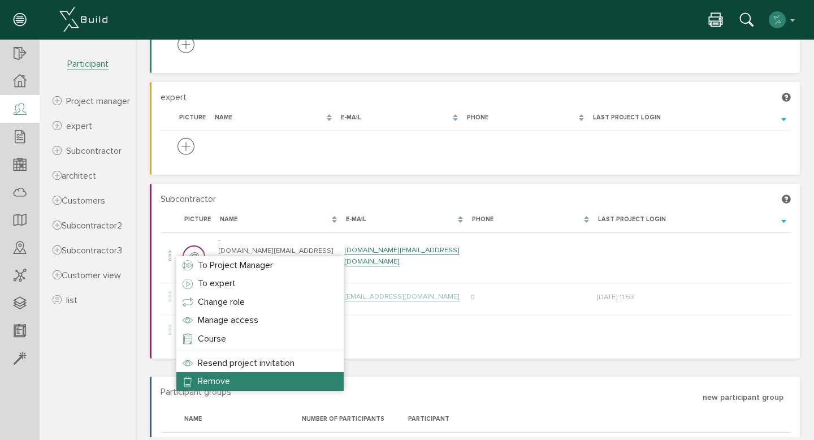
click at [254, 383] on li "Remove" at bounding box center [259, 381] width 167 height 18
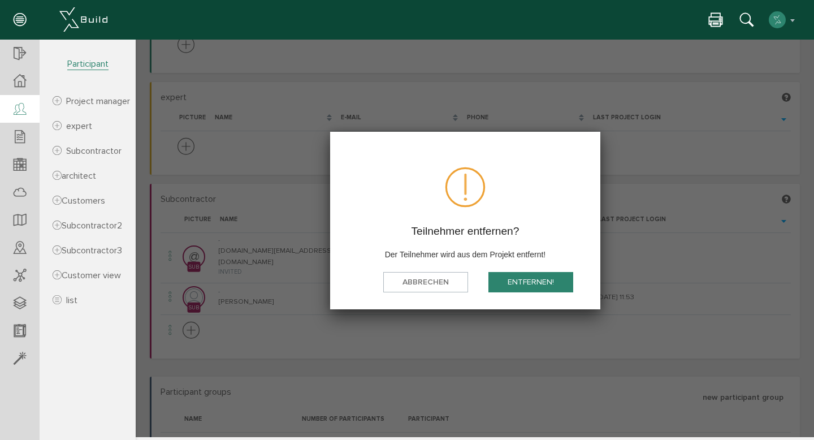
click at [519, 283] on button "Entfernen!" at bounding box center [531, 281] width 85 height 21
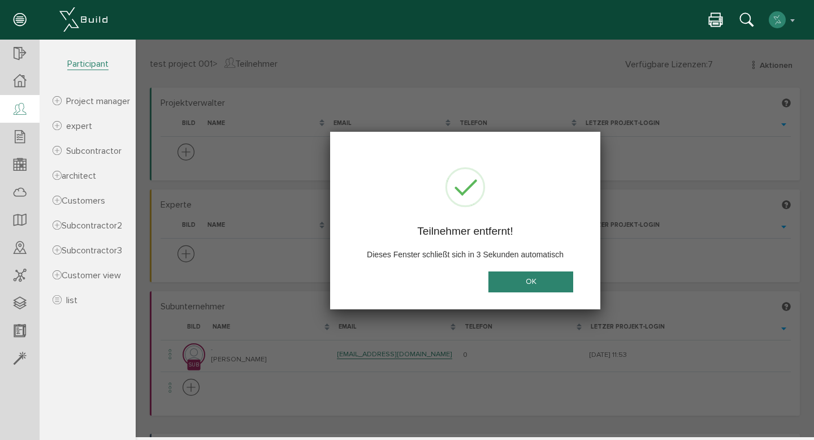
click at [519, 283] on button "OK" at bounding box center [531, 281] width 85 height 21
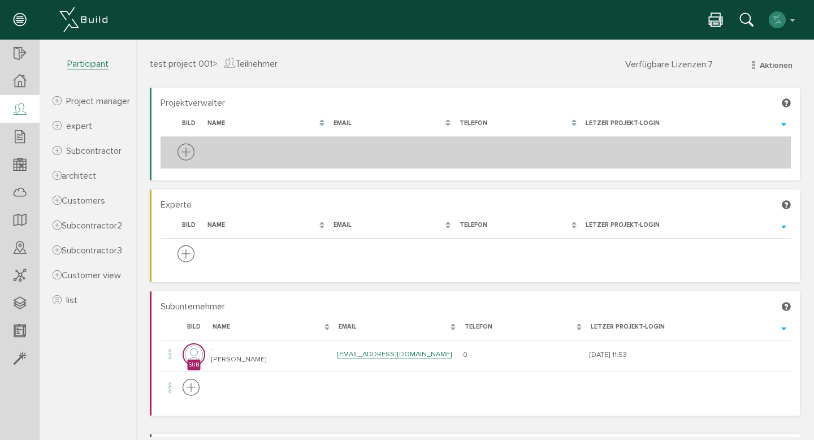
click at [188, 150] on icon at bounding box center [186, 153] width 17 height 21
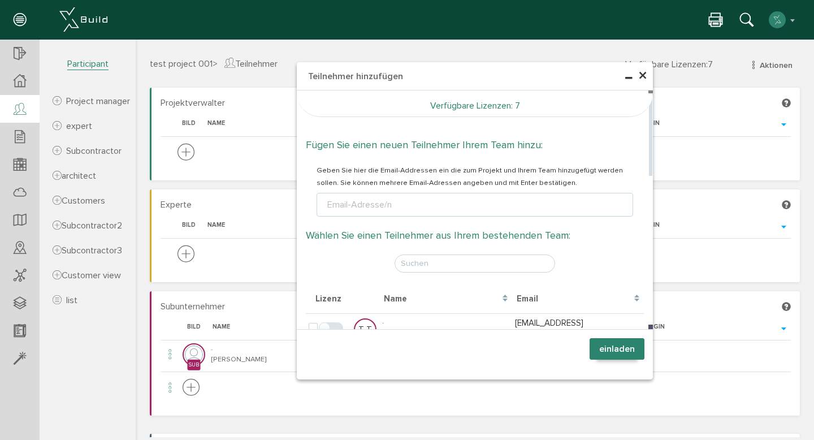
click at [420, 200] on ul "Email-Adresse/n" at bounding box center [475, 205] width 317 height 24
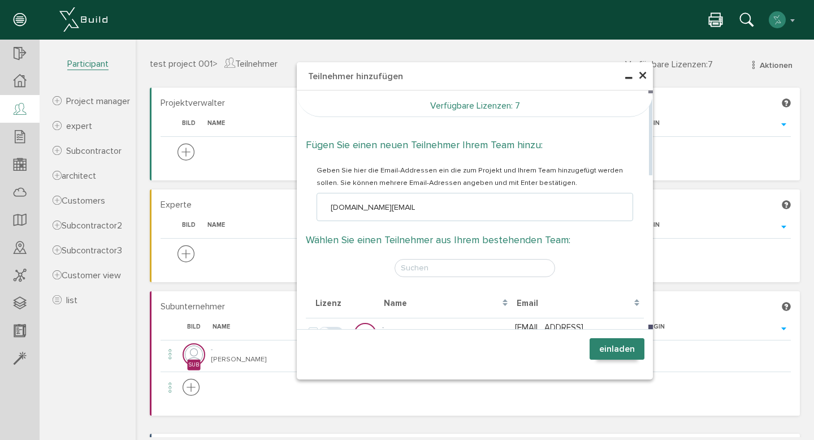
type input "[DOMAIN_NAME][EMAIL_ADDRESS][DOMAIN_NAME]"
type textarea "[DOMAIN_NAME][EMAIL_ADDRESS][DOMAIN_NAME]"
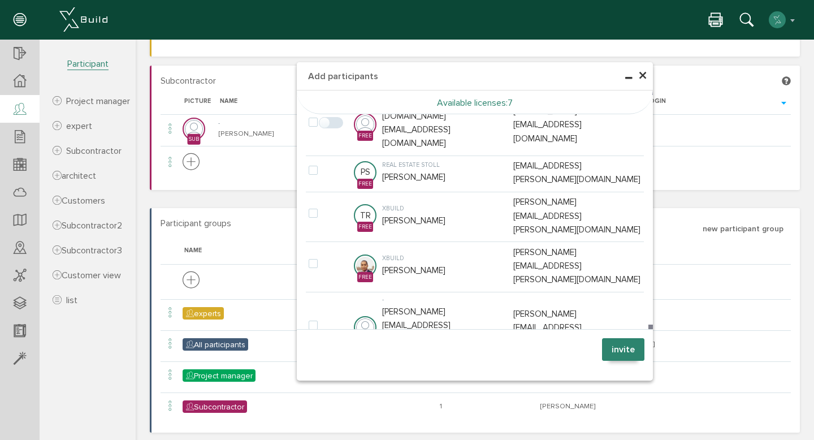
scroll to position [231, 0]
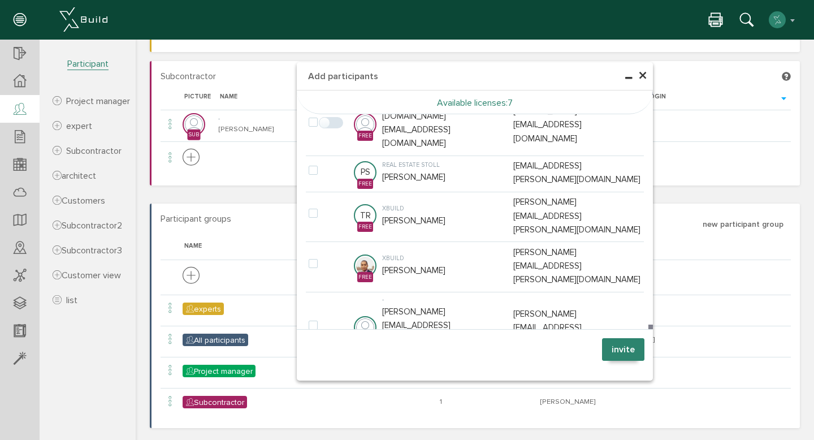
click at [605, 351] on button "invite" at bounding box center [623, 349] width 42 height 23
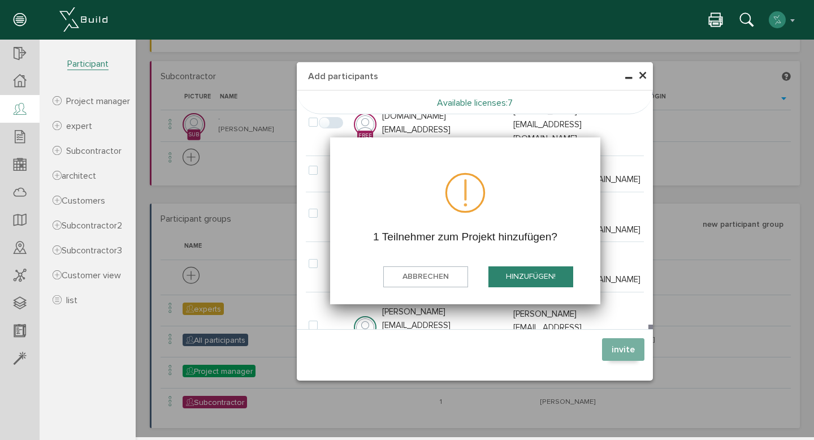
scroll to position [0, 0]
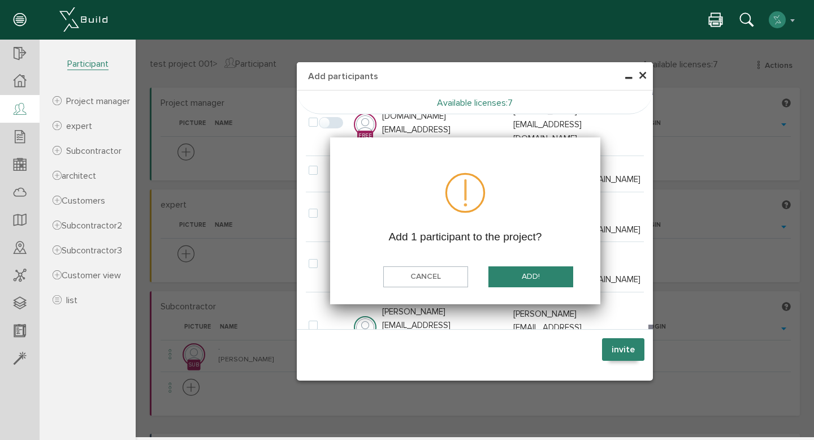
click at [529, 283] on button "add!" at bounding box center [531, 276] width 85 height 21
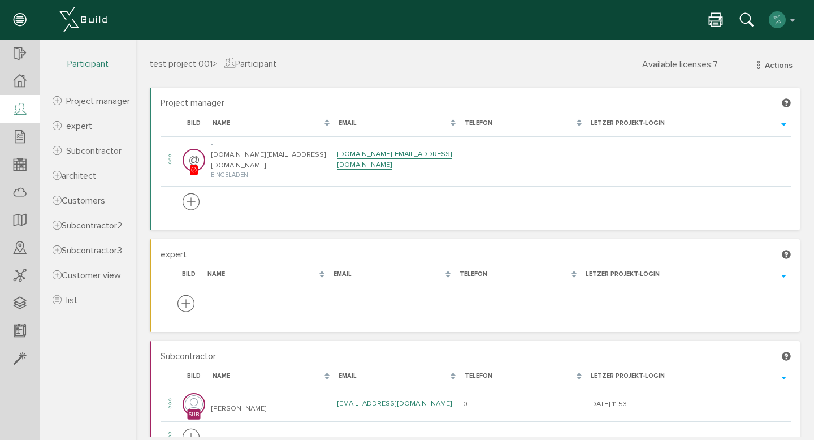
click at [357, 89] on section "Project manager Lade, bitte warten... Bild Name Email Telefon Letzer Projekt-Lo…" at bounding box center [475, 159] width 650 height 142
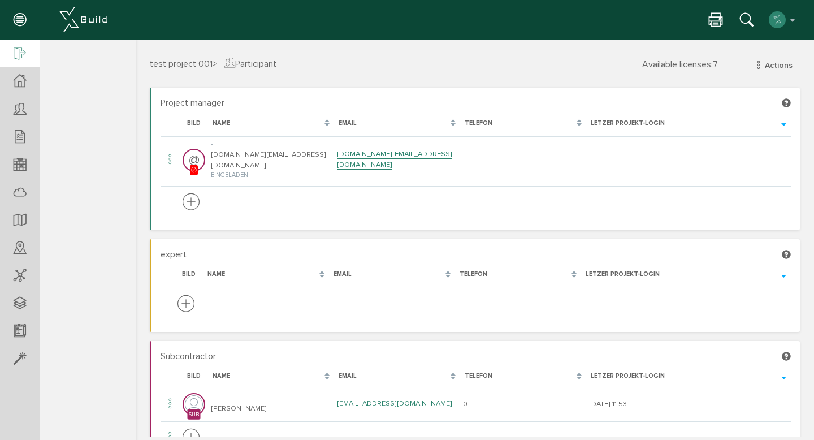
click at [6, 49] on div at bounding box center [20, 54] width 40 height 29
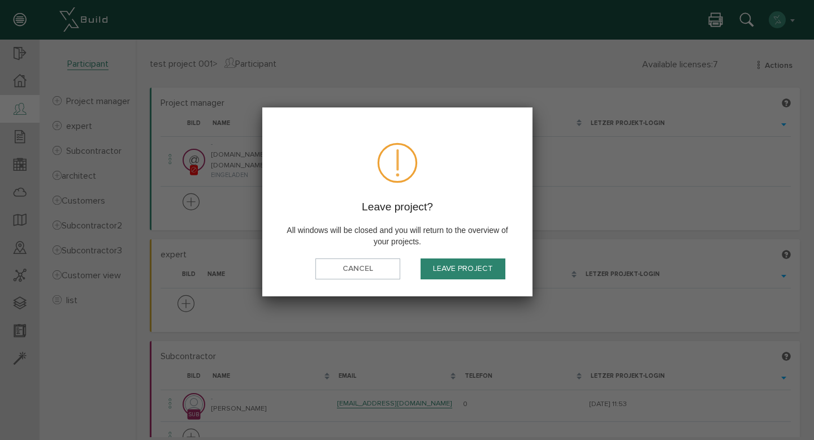
click at [455, 266] on font "Leave project" at bounding box center [463, 269] width 60 height 10
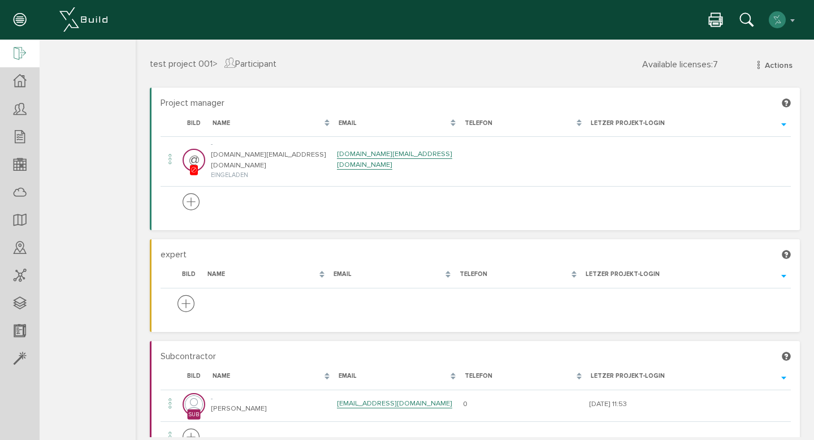
click at [20, 56] on icon at bounding box center [20, 54] width 12 height 16
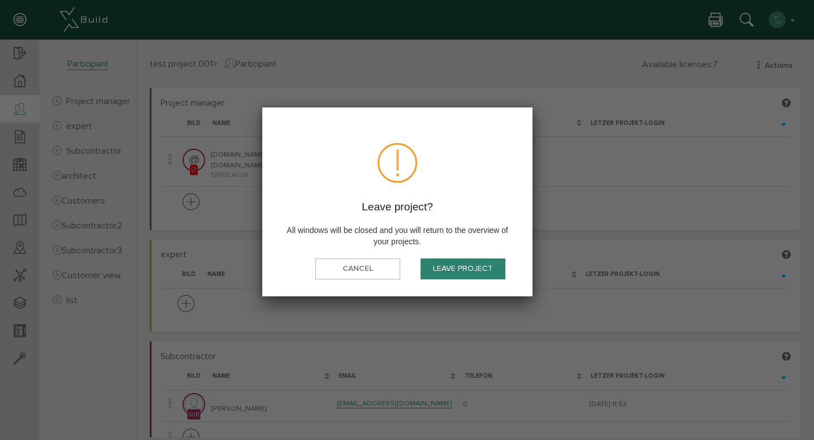
click at [440, 271] on font "Leave project" at bounding box center [463, 269] width 60 height 10
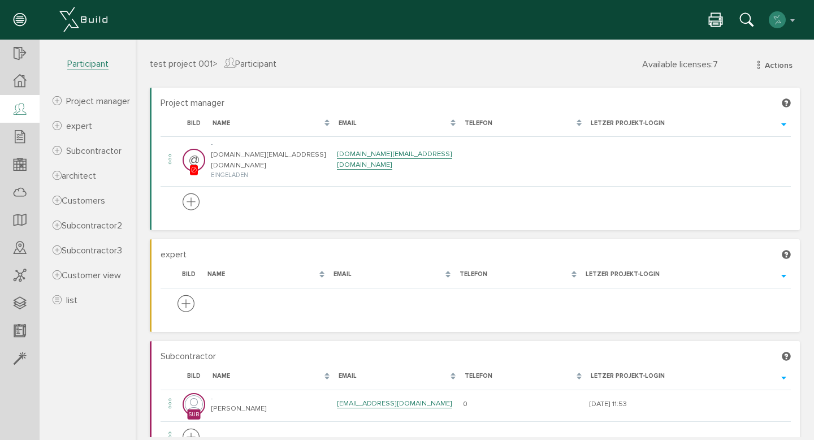
click at [788, 185] on section "Project manager Lade, bitte warten... Bild Name Email Telefon Letzer Projekt-Lo…" at bounding box center [475, 159] width 650 height 142
click at [800, 122] on div "Project manager Lade, bitte warten... Bild Name Email Telefon Letzer Projekt-Lo…" at bounding box center [474, 402] width 667 height 629
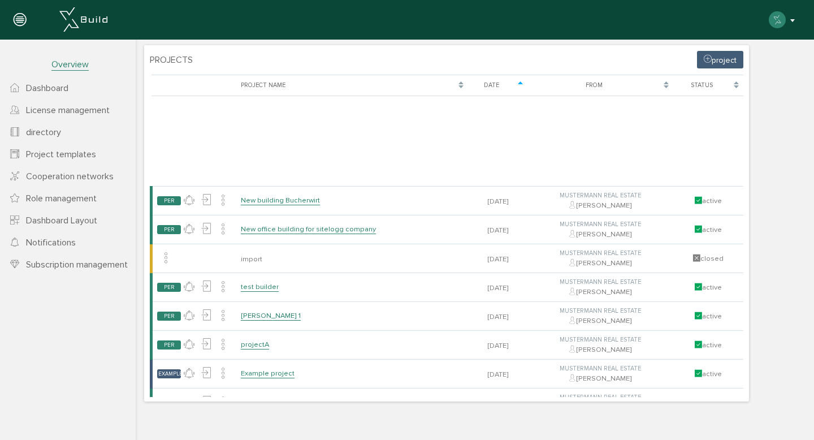
click at [789, 17] on button "button" at bounding box center [783, 19] width 29 height 17
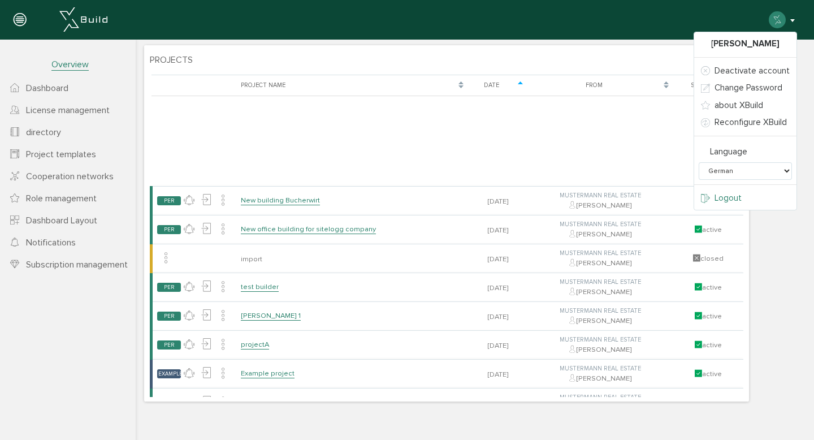
click at [749, 196] on link "Logout" at bounding box center [745, 198] width 102 height 18
